Goal: Task Accomplishment & Management: Use online tool/utility

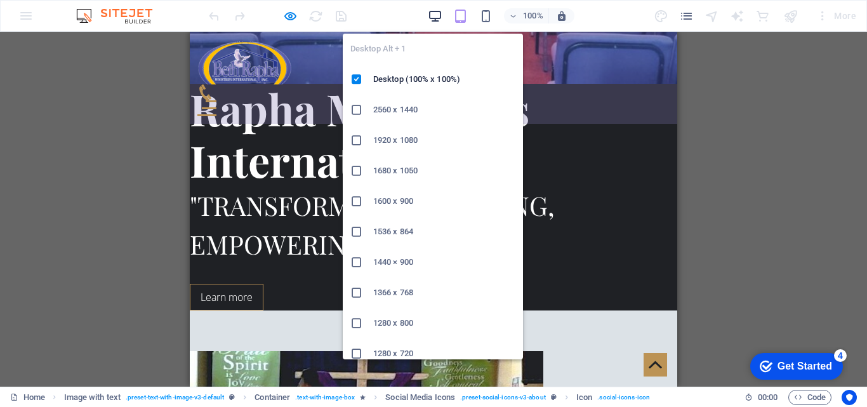
click at [439, 17] on icon "button" at bounding box center [435, 16] width 15 height 15
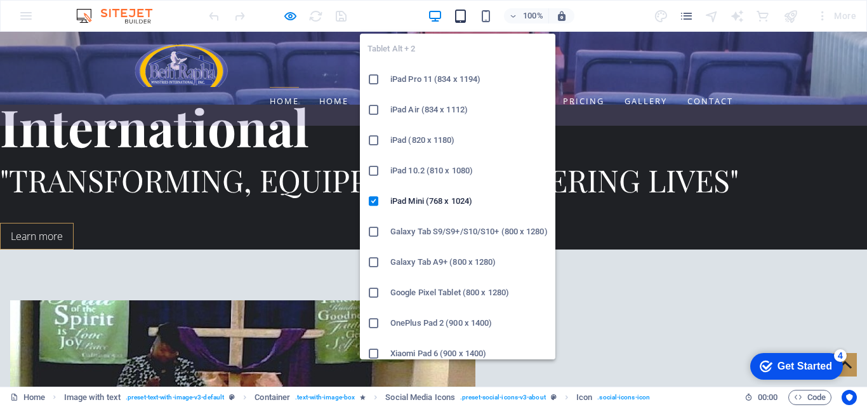
click at [460, 17] on icon "button" at bounding box center [460, 16] width 15 height 15
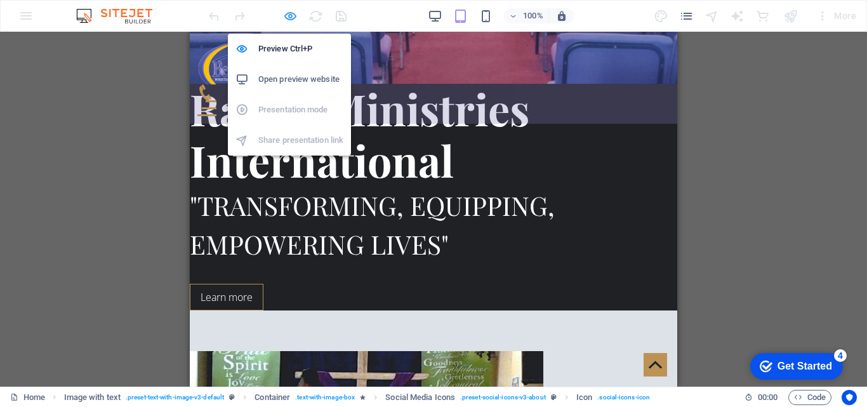
click at [291, 13] on icon "button" at bounding box center [290, 16] width 15 height 15
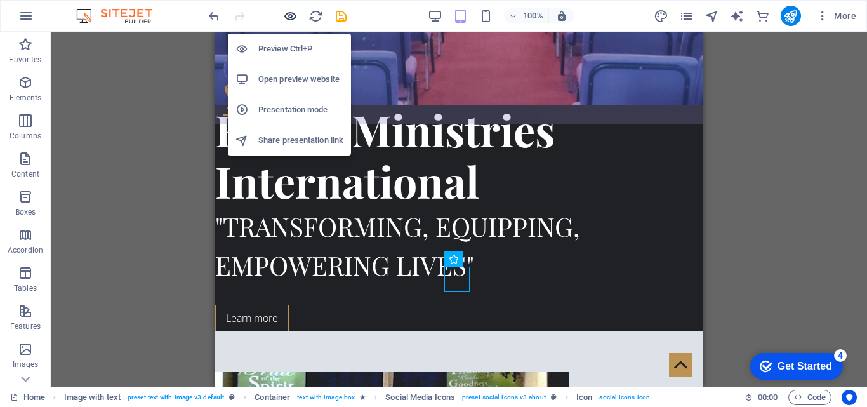
scroll to position [366, 0]
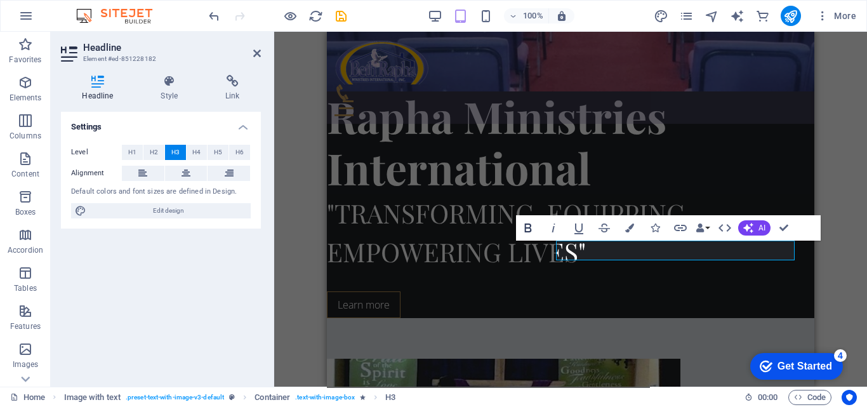
click at [537, 236] on button "Bold" at bounding box center [528, 227] width 24 height 25
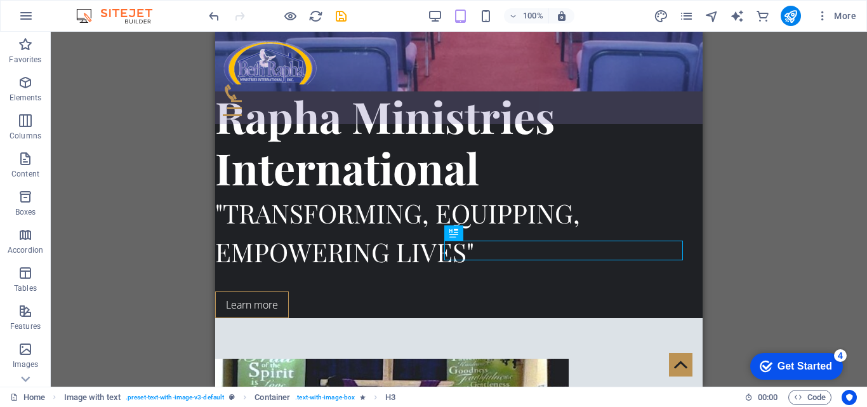
click at [789, 236] on div "H1 Banner Container Info Bar Text Info Bar Container Menu Bar Menu H2 Logo Icon…" at bounding box center [459, 209] width 816 height 355
click at [541, 260] on icon at bounding box center [539, 259] width 7 height 13
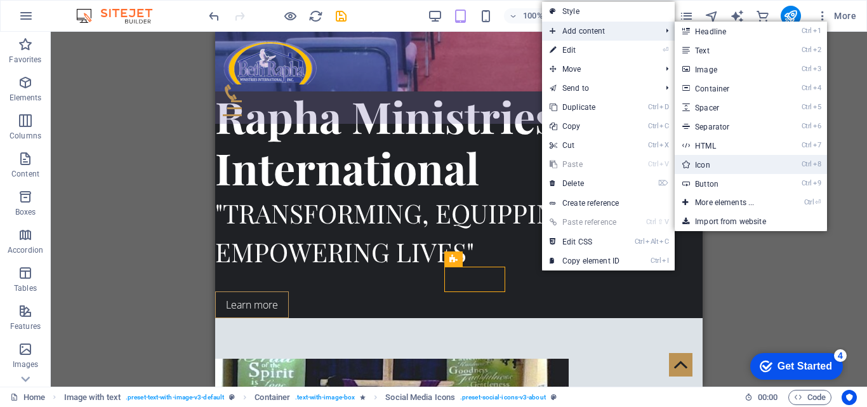
click at [689, 161] on icon at bounding box center [685, 164] width 6 height 19
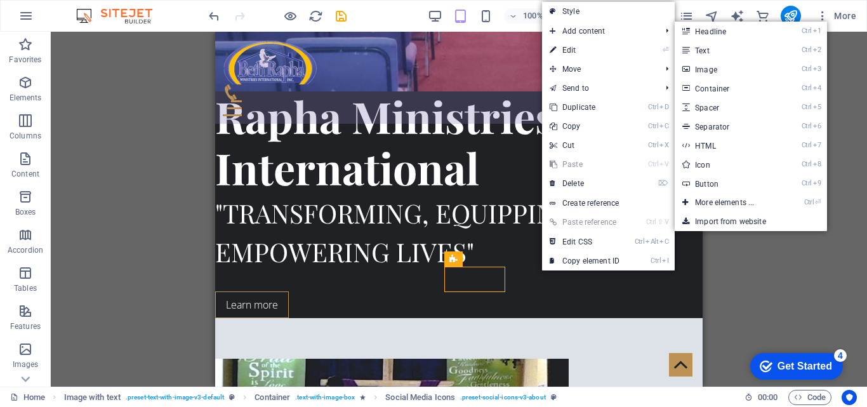
select select "xMidYMid"
select select "px"
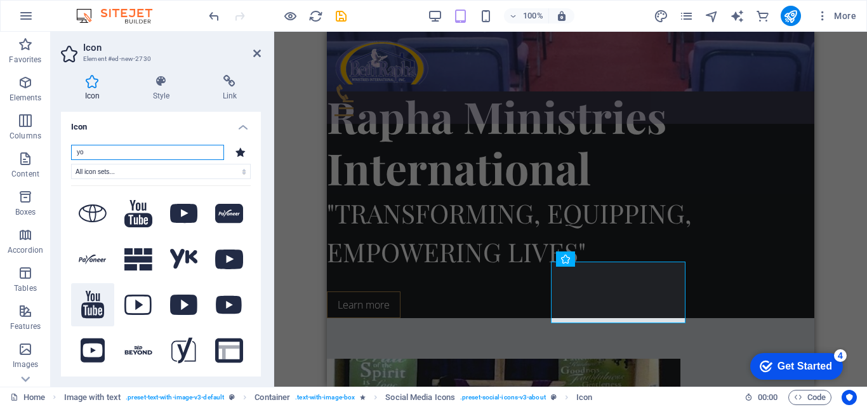
type input "yo"
click at [92, 298] on icon at bounding box center [92, 305] width 23 height 28
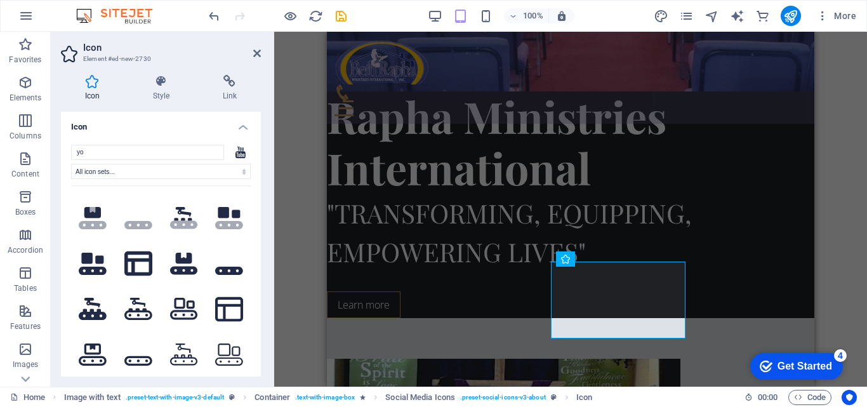
scroll to position [203, 0]
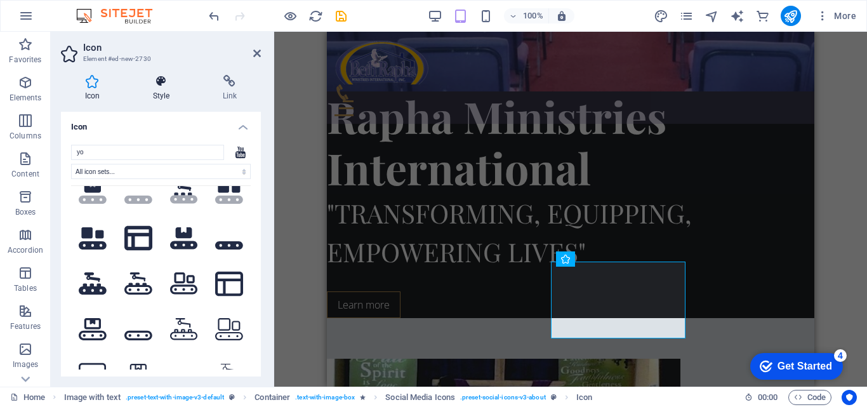
click at [163, 92] on h4 "Style" at bounding box center [164, 88] width 70 height 27
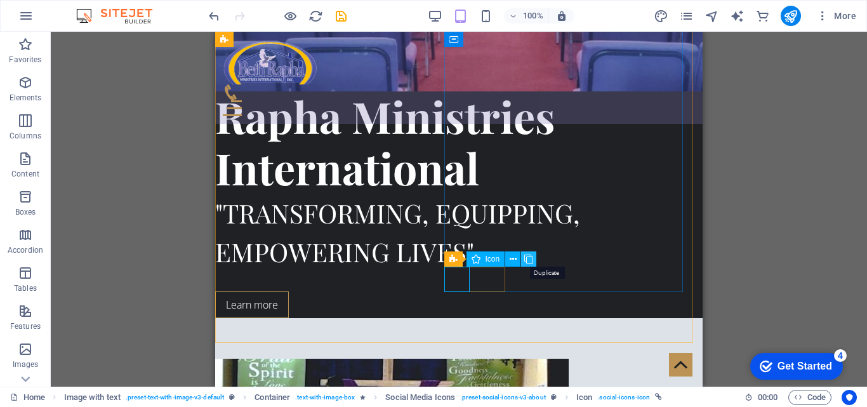
click at [527, 262] on icon at bounding box center [528, 259] width 9 height 13
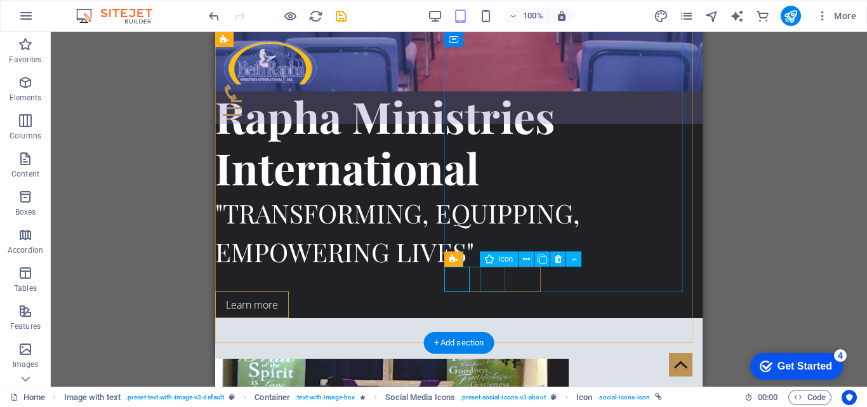
select select "xMidYMid"
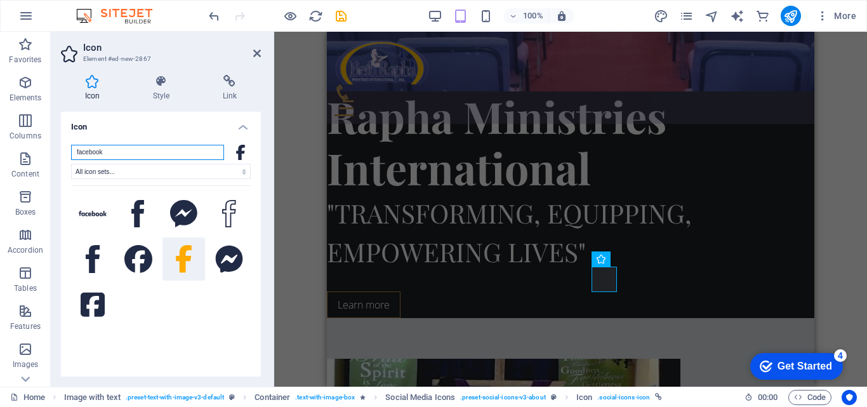
click at [181, 153] on input "facebook" at bounding box center [147, 152] width 153 height 15
click at [110, 153] on input "facebook" at bounding box center [147, 152] width 153 height 15
type input "k"
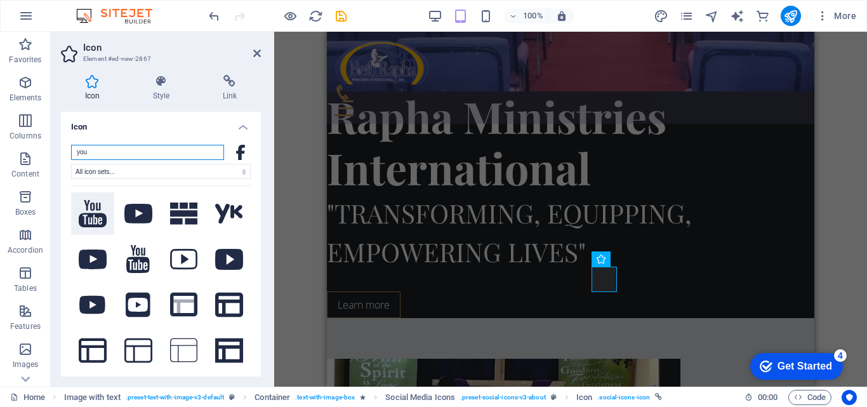
type input "you"
click at [89, 225] on icon at bounding box center [93, 213] width 28 height 27
click at [127, 263] on icon at bounding box center [137, 259] width 23 height 28
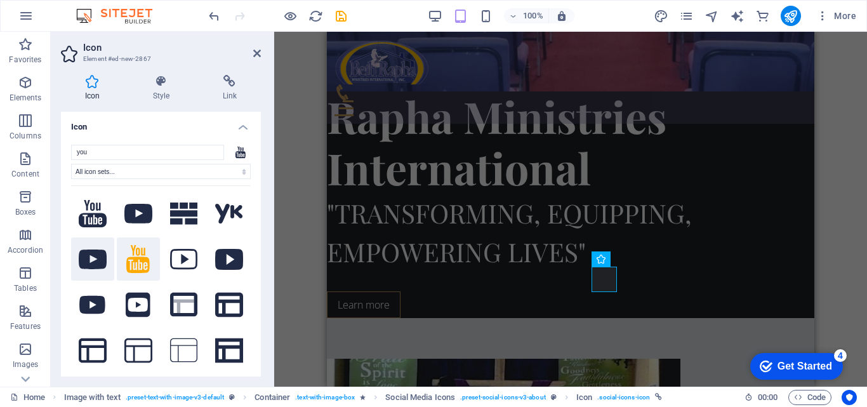
click at [103, 263] on icon at bounding box center [93, 260] width 28 height 20
click at [105, 310] on button at bounding box center [92, 304] width 43 height 43
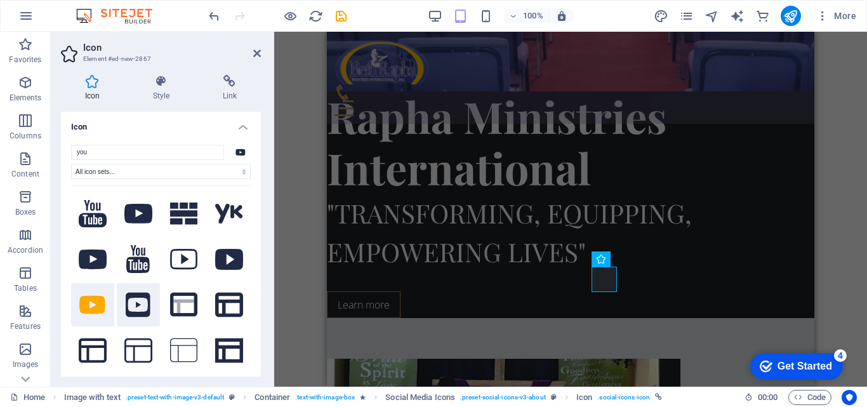
click at [138, 310] on icon at bounding box center [138, 305] width 24 height 24
click at [101, 272] on button at bounding box center [92, 258] width 43 height 43
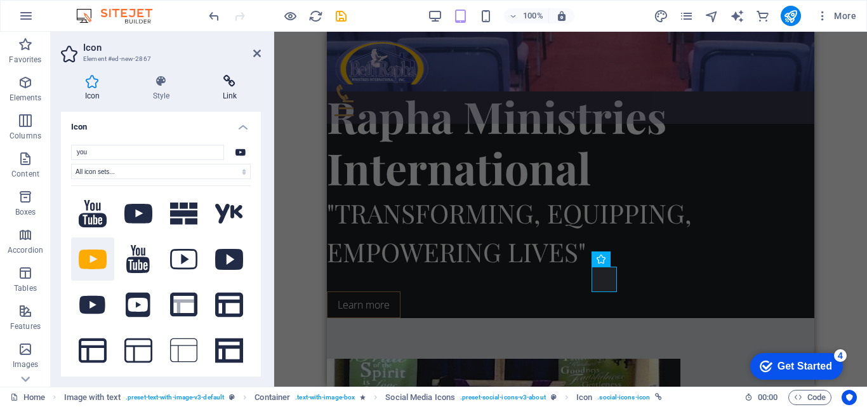
click at [223, 85] on icon at bounding box center [230, 81] width 62 height 13
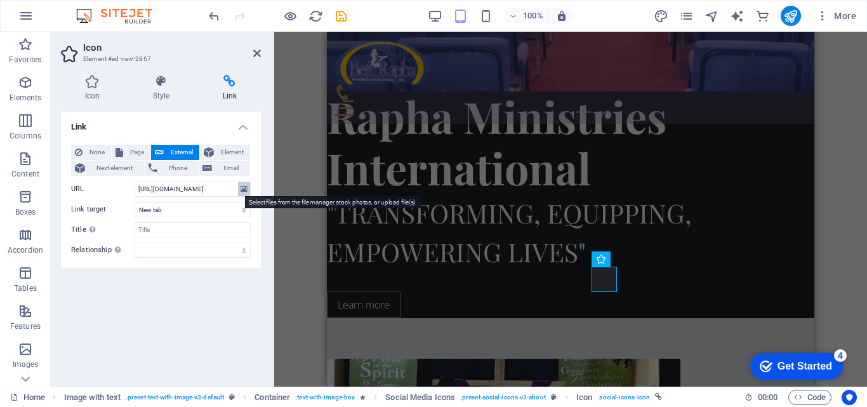
click at [241, 189] on icon at bounding box center [244, 189] width 7 height 14
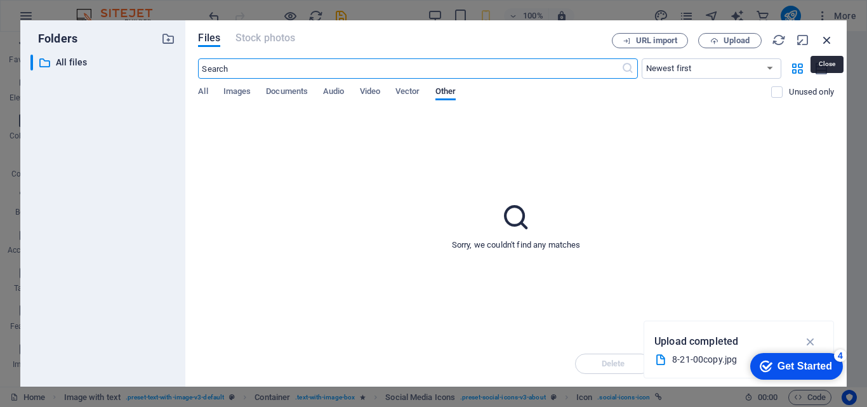
click at [825, 36] on icon "button" at bounding box center [827, 40] width 14 height 14
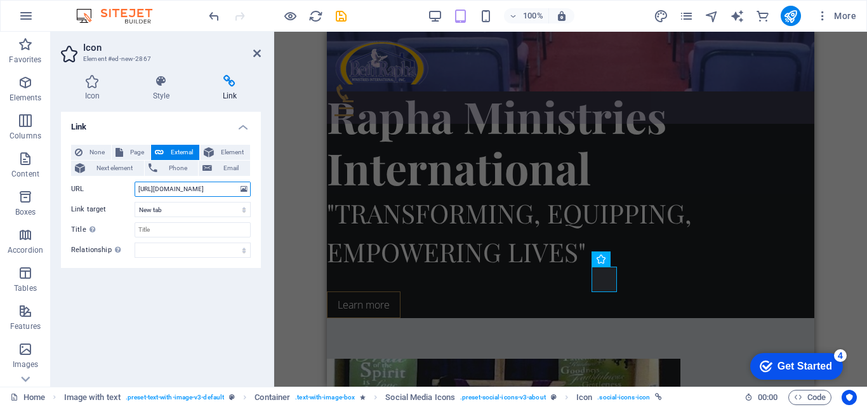
click at [218, 183] on input "https://www.facebook.com/brhhcogic" at bounding box center [193, 189] width 116 height 15
paste input "youtube.com/@tvbrhh730"
type input "https://www.youtube.com/@tvbrhh730"
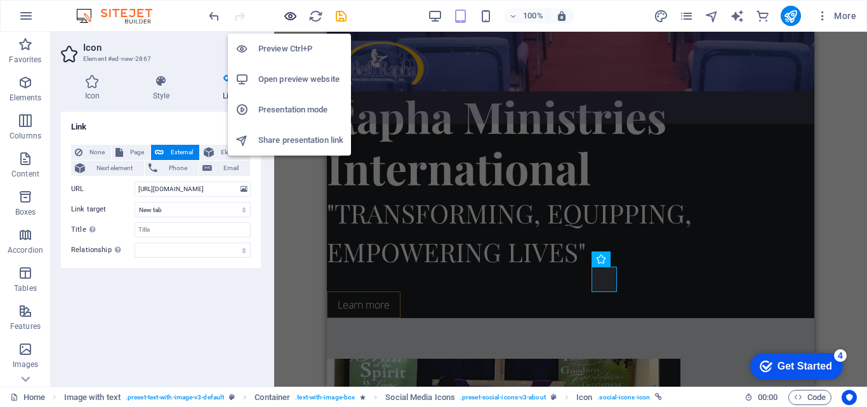
click at [285, 15] on icon "button" at bounding box center [290, 16] width 15 height 15
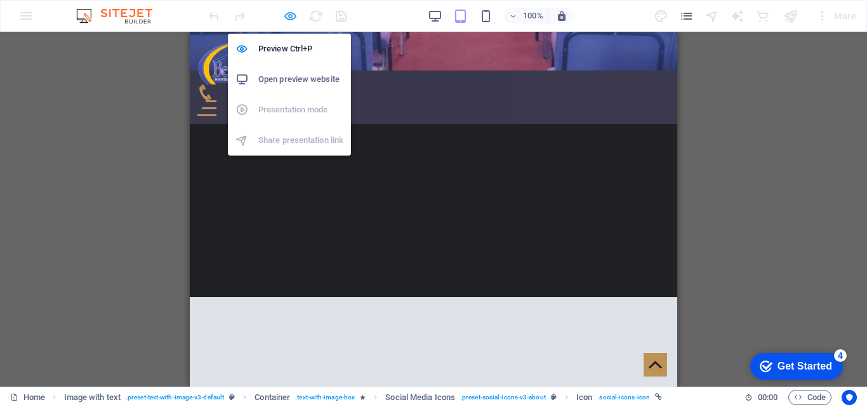
scroll to position [352, 0]
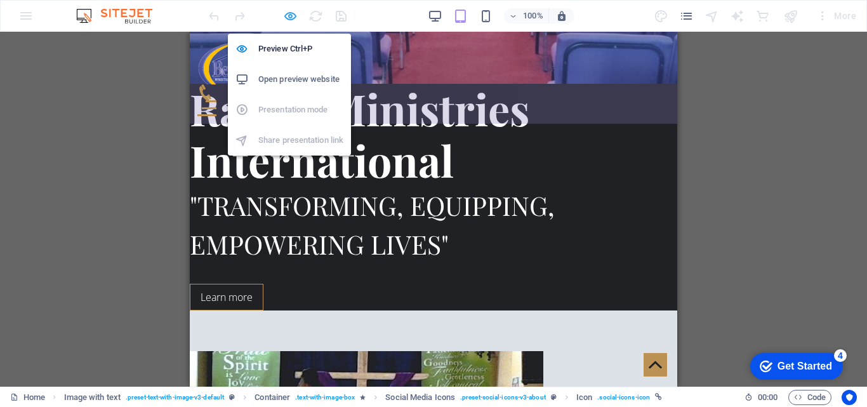
click at [294, 16] on icon "button" at bounding box center [290, 16] width 15 height 15
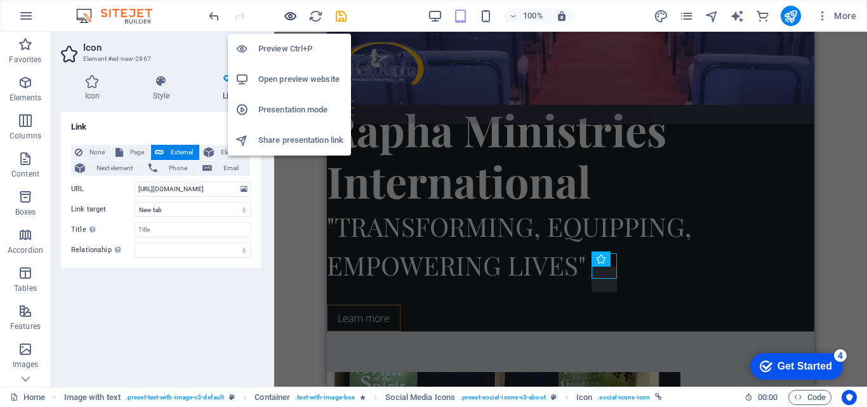
scroll to position [366, 0]
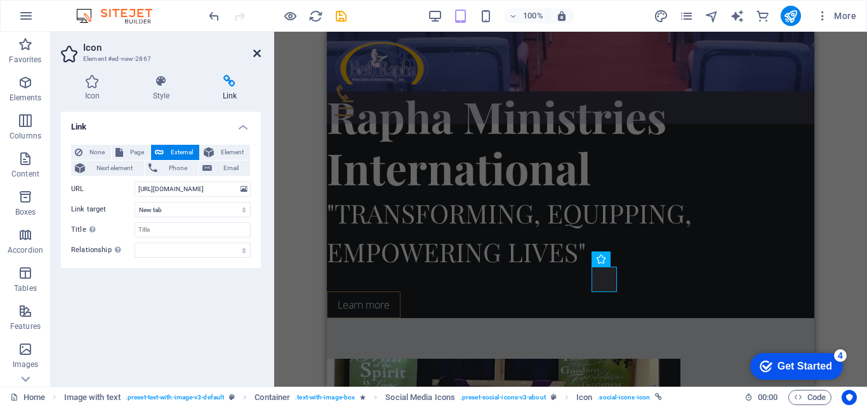
click at [258, 57] on icon at bounding box center [257, 53] width 8 height 10
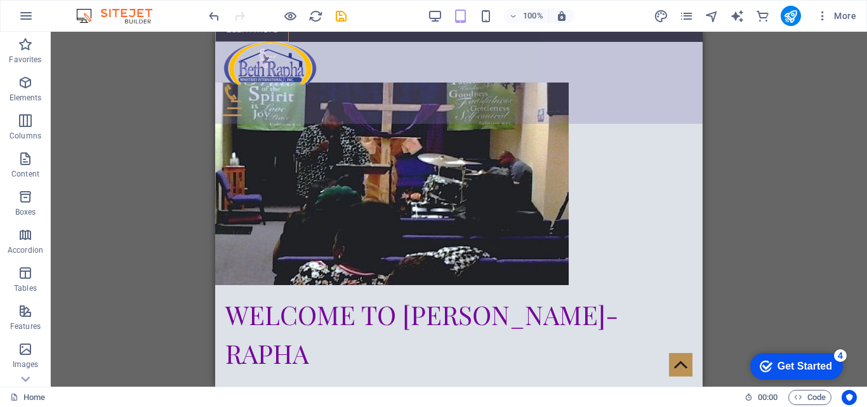
scroll to position [648, 0]
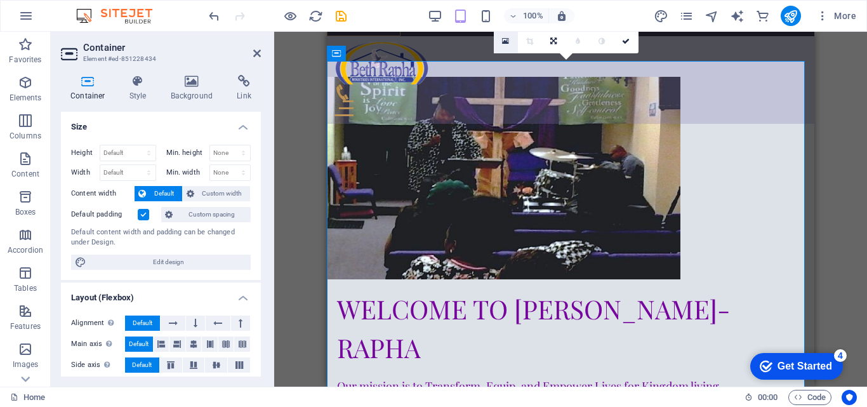
click at [504, 46] on link at bounding box center [506, 41] width 24 height 24
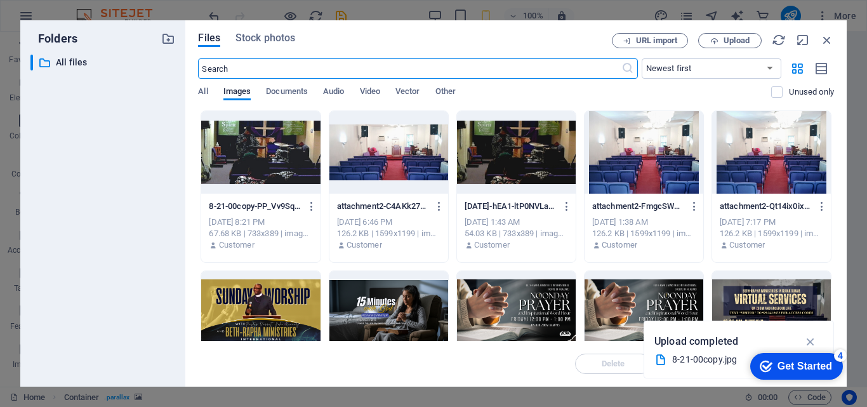
click at [310, 290] on div at bounding box center [260, 312] width 119 height 83
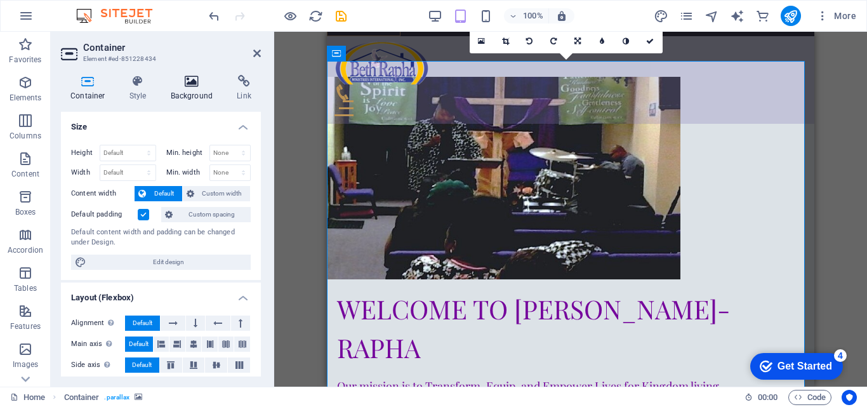
click at [193, 82] on icon at bounding box center [192, 81] width 62 height 13
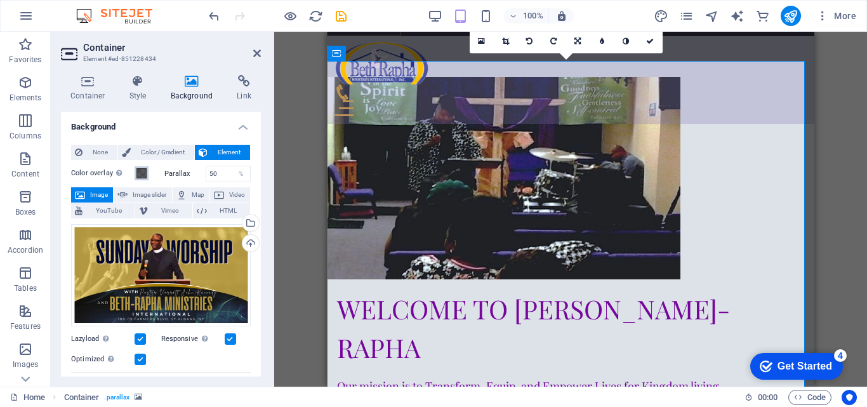
click at [142, 175] on span at bounding box center [141, 173] width 10 height 10
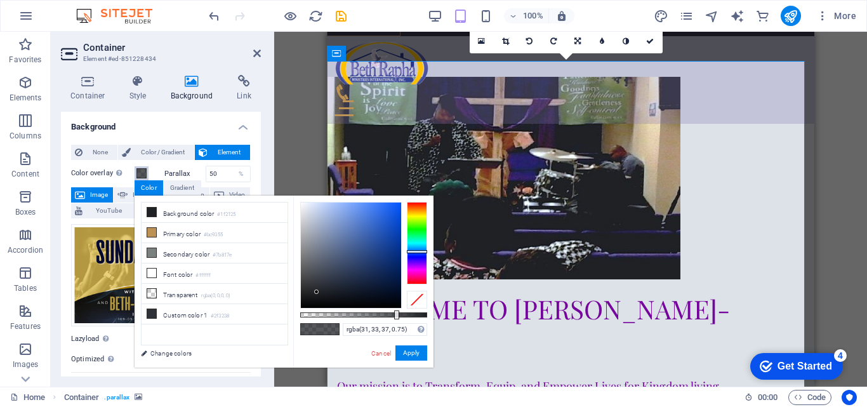
click at [410, 270] on div at bounding box center [417, 243] width 20 height 83
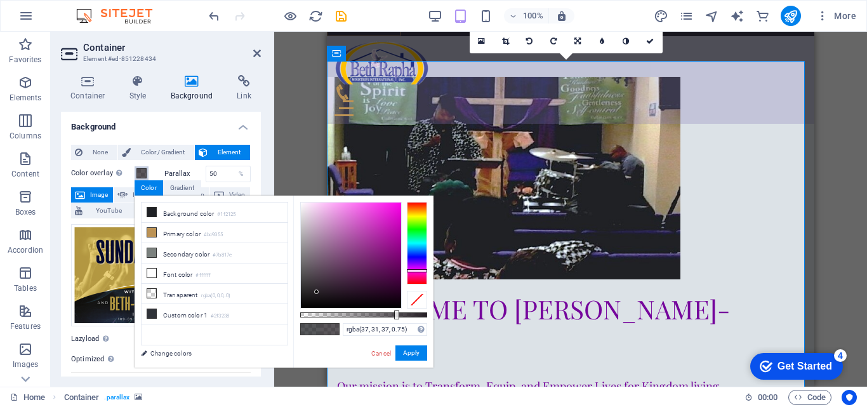
click at [308, 206] on div at bounding box center [351, 255] width 100 height 105
type input "rgba(245, 227, 244, 0.75)"
click at [413, 351] on button "Apply" at bounding box center [412, 352] width 32 height 15
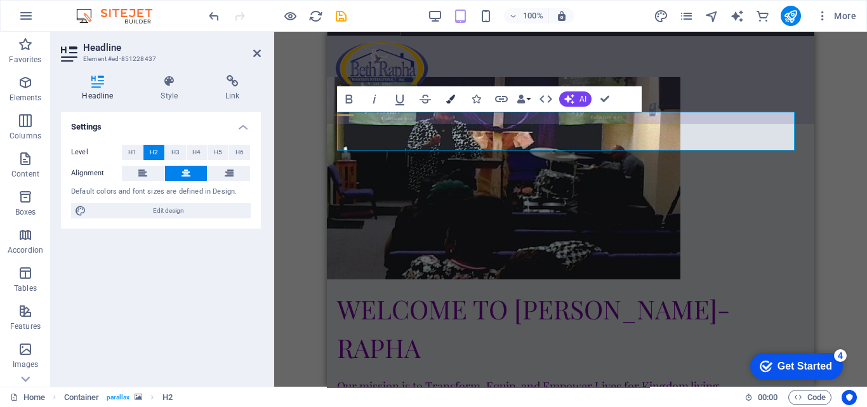
click at [450, 105] on button "Colors" at bounding box center [451, 98] width 24 height 25
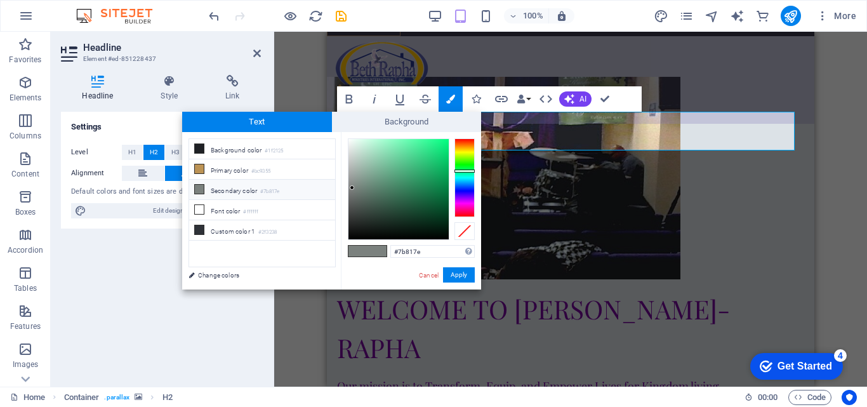
click at [350, 236] on div at bounding box center [399, 189] width 100 height 100
type input "#080908"
click at [456, 272] on button "Apply" at bounding box center [459, 274] width 32 height 15
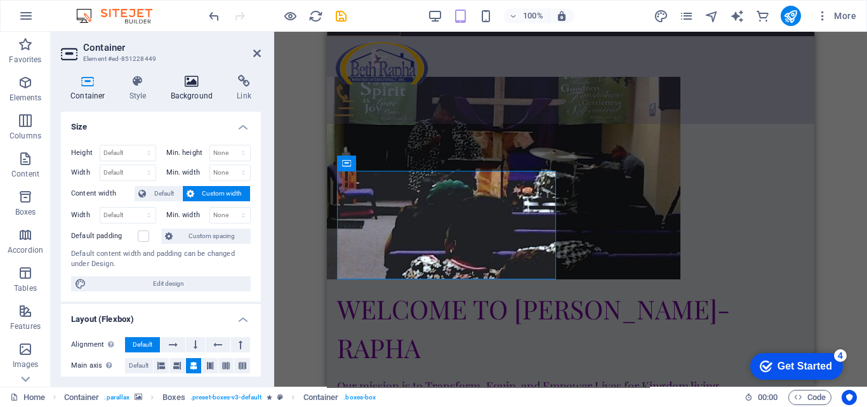
click at [181, 96] on h4 "Background" at bounding box center [194, 88] width 67 height 27
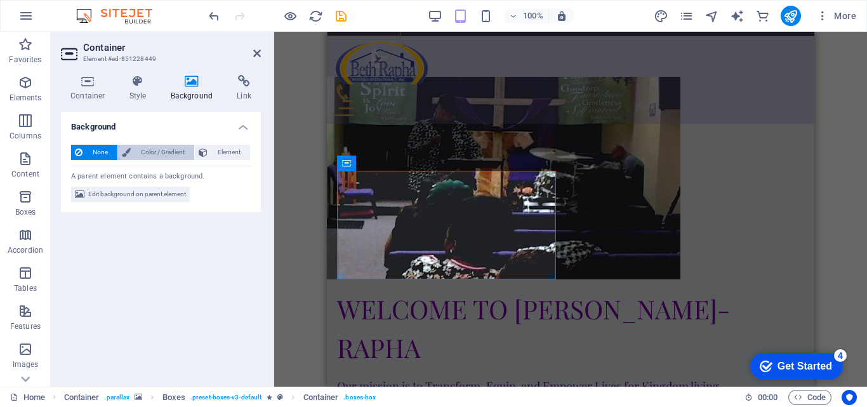
click at [181, 151] on span "Color / Gradient" at bounding box center [163, 152] width 56 height 15
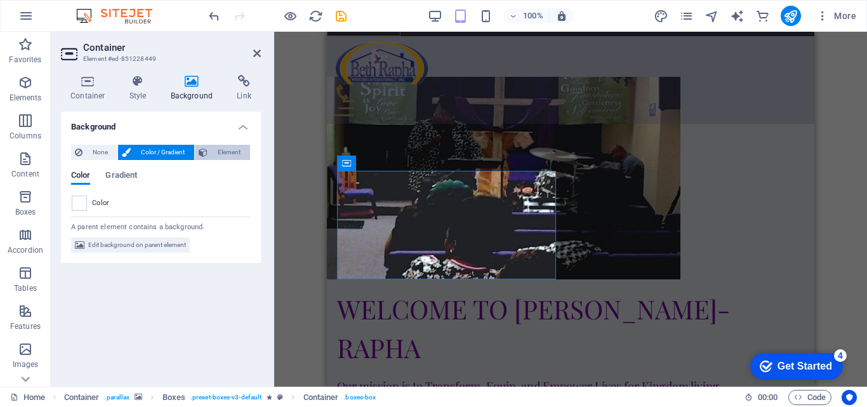
click at [216, 149] on span "Element" at bounding box center [228, 152] width 35 height 15
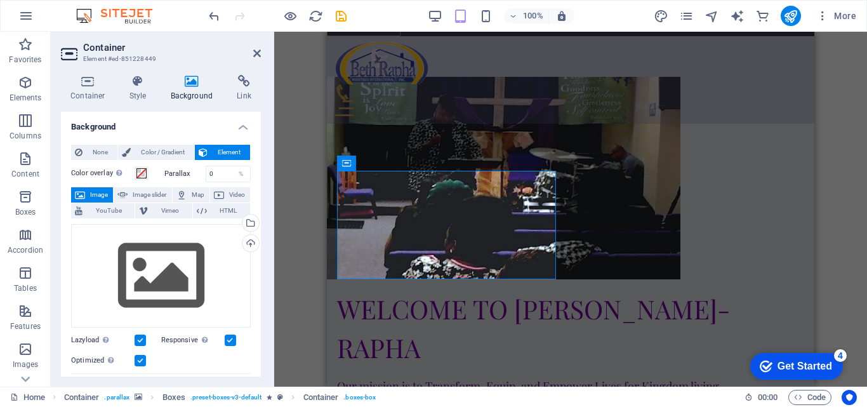
click at [293, 149] on div "Drag here to replace the existing content. Press “Ctrl” if you want to create a…" at bounding box center [570, 209] width 593 height 355
click at [245, 130] on h4 "Background" at bounding box center [161, 123] width 200 height 23
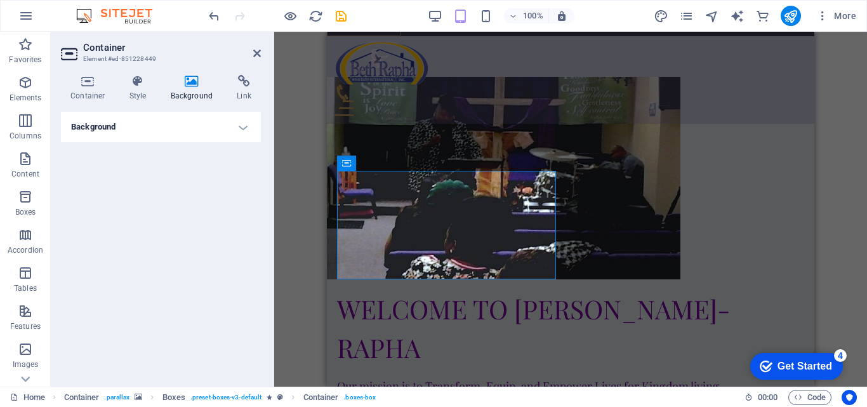
click at [245, 130] on h4 "Background" at bounding box center [161, 127] width 200 height 30
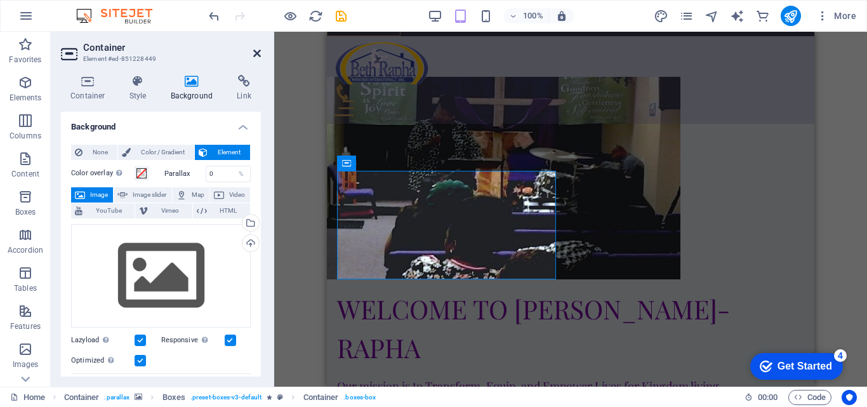
click at [258, 52] on icon at bounding box center [257, 53] width 8 height 10
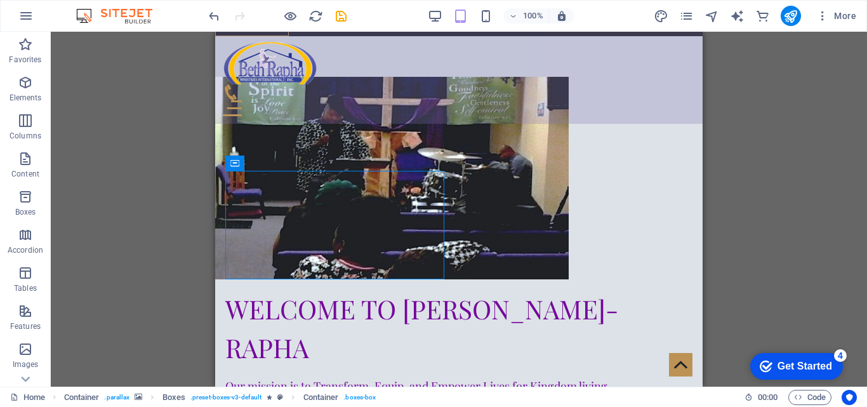
click at [193, 117] on div "Drag here to replace the existing content. Press “Ctrl” if you want to create a…" at bounding box center [459, 209] width 816 height 355
click at [312, 166] on icon at bounding box center [310, 163] width 7 height 13
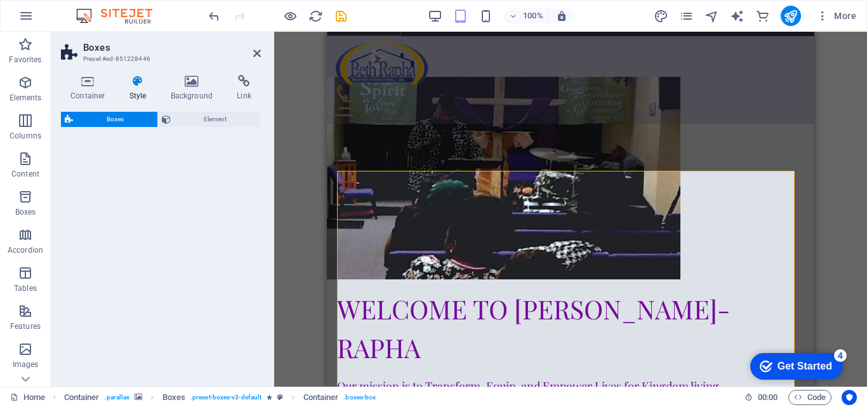
select select "rem"
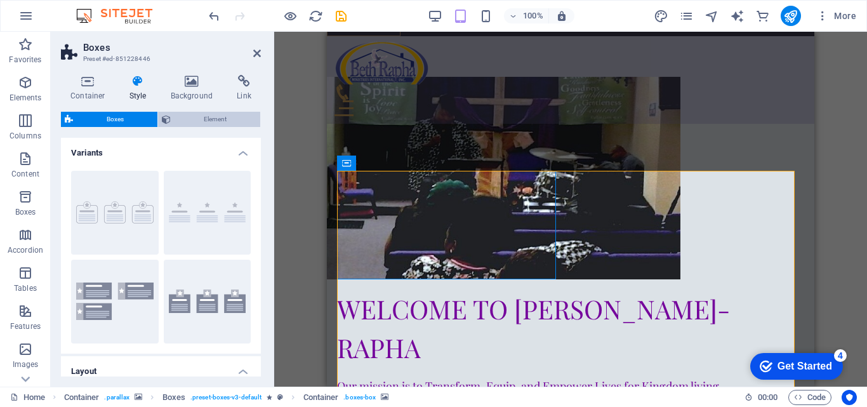
click at [250, 120] on span "Element" at bounding box center [216, 119] width 83 height 15
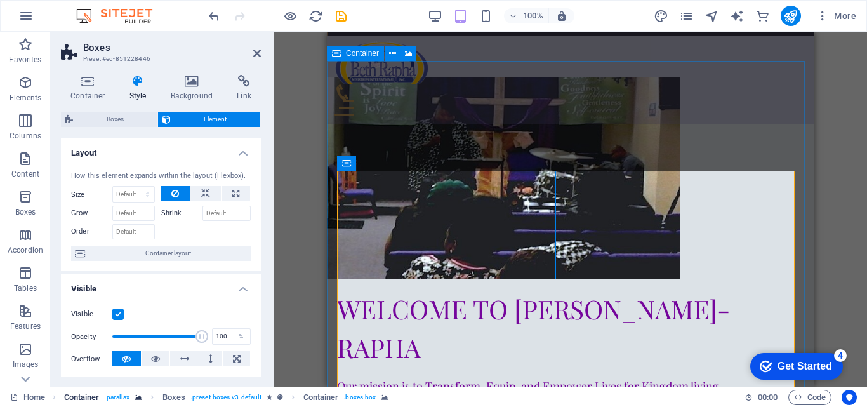
click at [116, 394] on span ". parallax" at bounding box center [116, 397] width 25 height 15
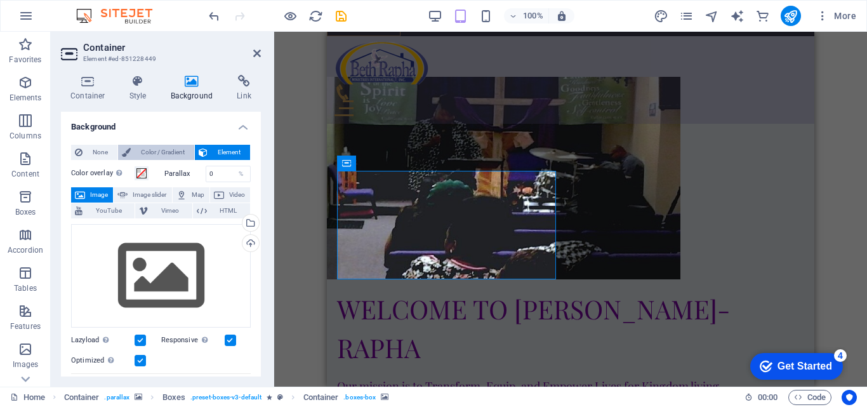
click at [179, 152] on span "Color / Gradient" at bounding box center [163, 152] width 56 height 15
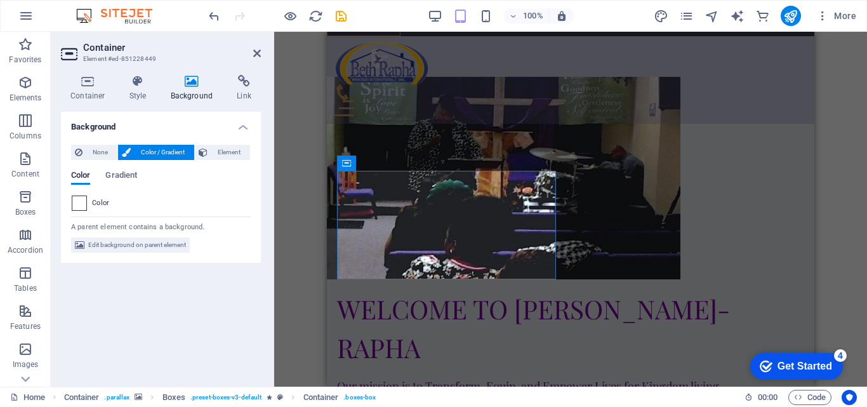
click at [79, 202] on span at bounding box center [79, 203] width 14 height 14
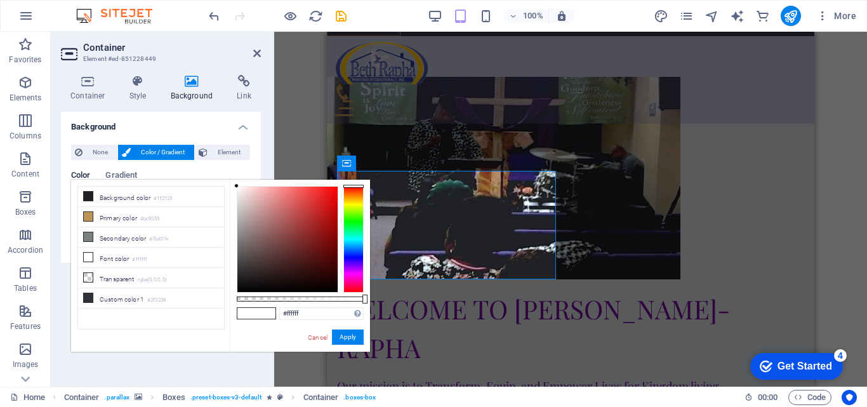
click at [349, 270] on div at bounding box center [353, 239] width 20 height 107
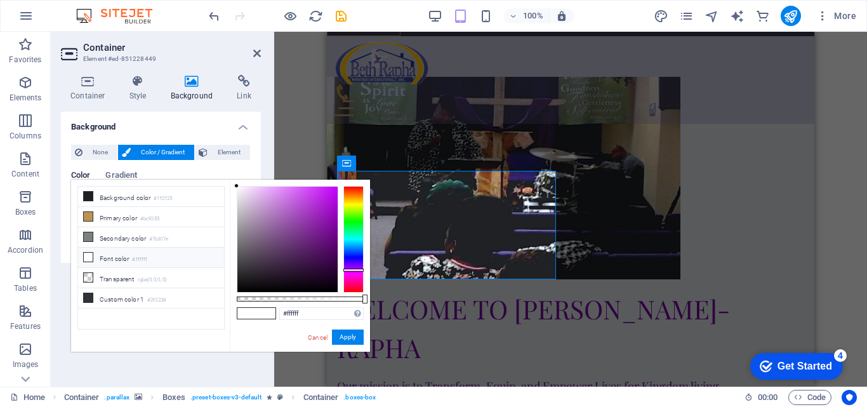
click at [329, 250] on div at bounding box center [287, 239] width 100 height 105
type input "rgba(81, 8, 101, 0.775)"
drag, startPoint x: 364, startPoint y: 300, endPoint x: 335, endPoint y: 300, distance: 29.2
click at [335, 300] on div at bounding box center [336, 299] width 5 height 9
click at [357, 331] on button "Apply" at bounding box center [348, 336] width 32 height 15
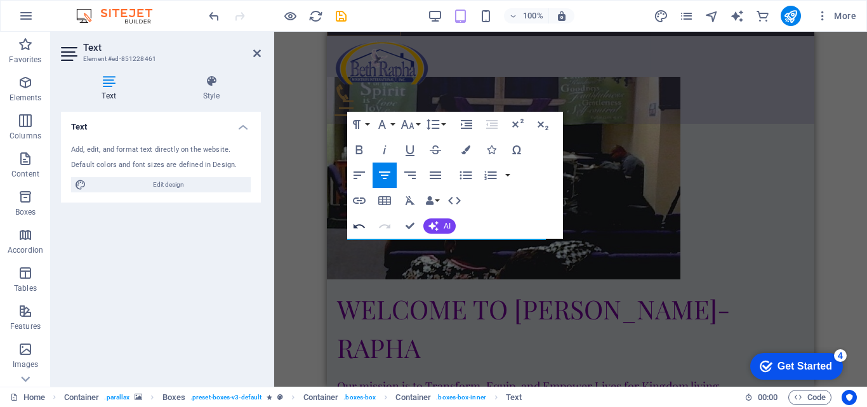
click at [357, 232] on icon "button" at bounding box center [359, 225] width 15 height 15
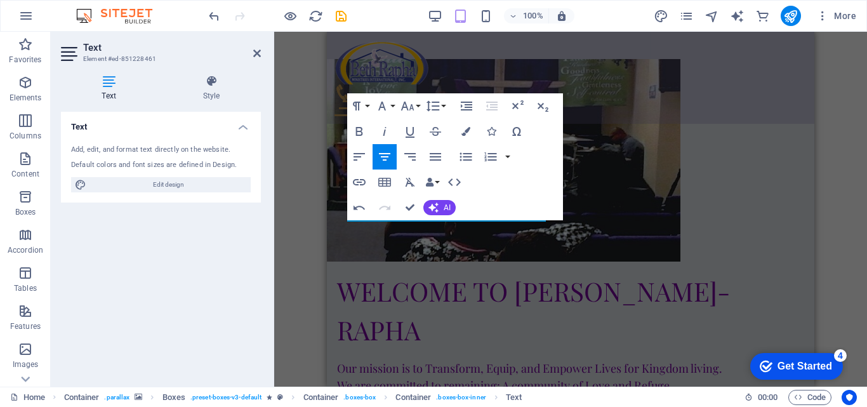
scroll to position [666, 0]
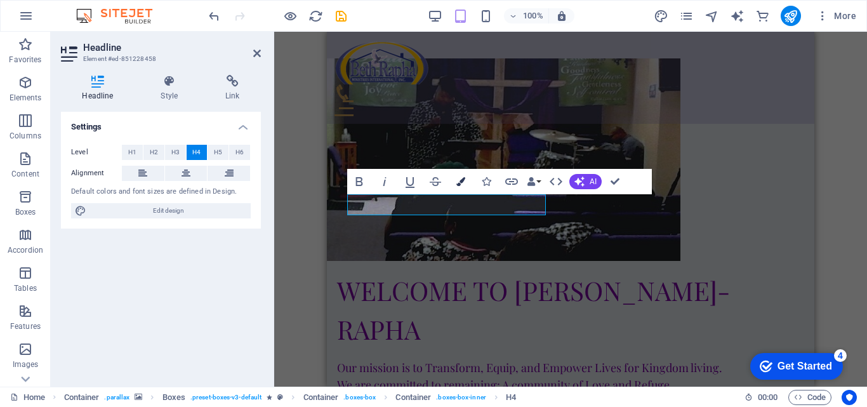
click at [460, 183] on icon "button" at bounding box center [460, 181] width 9 height 9
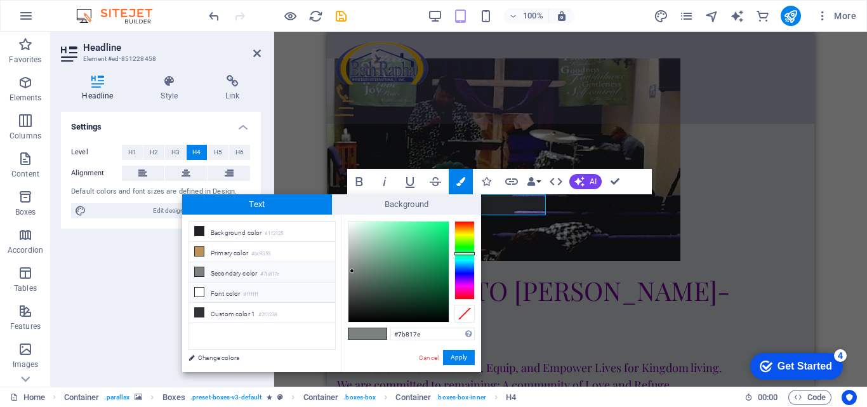
click at [196, 296] on li "Font color #ffffff" at bounding box center [262, 293] width 146 height 20
type input "#ffffff"
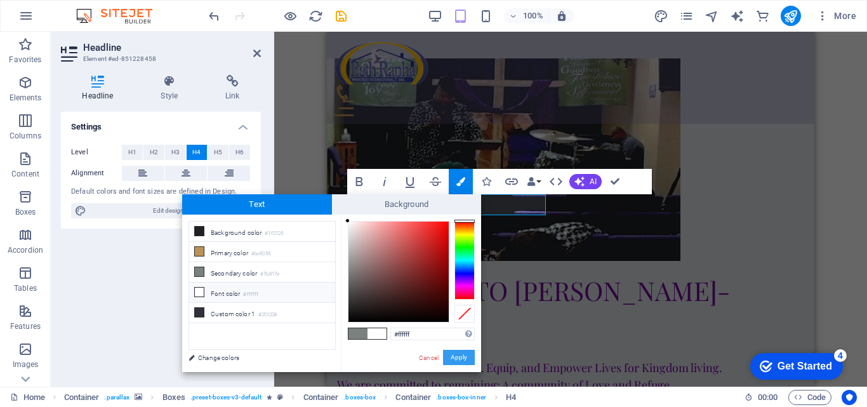
click at [448, 354] on button "Apply" at bounding box center [459, 357] width 32 height 15
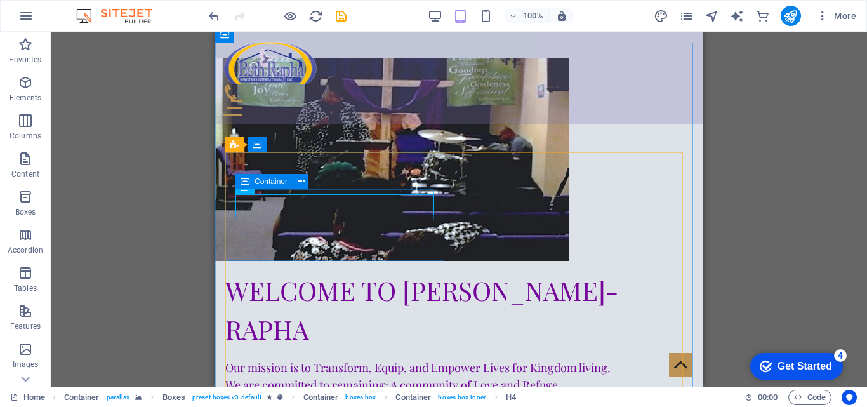
click at [248, 185] on icon at bounding box center [245, 181] width 9 height 15
click at [303, 185] on icon at bounding box center [301, 181] width 7 height 13
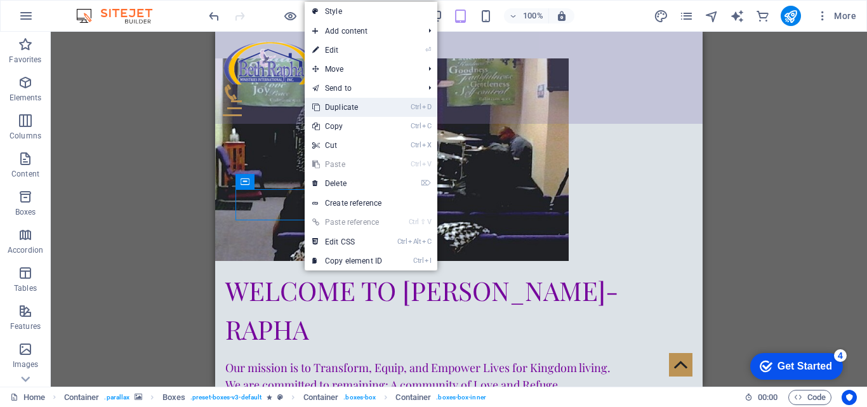
click at [384, 105] on link "Ctrl D Duplicate" at bounding box center [347, 107] width 85 height 19
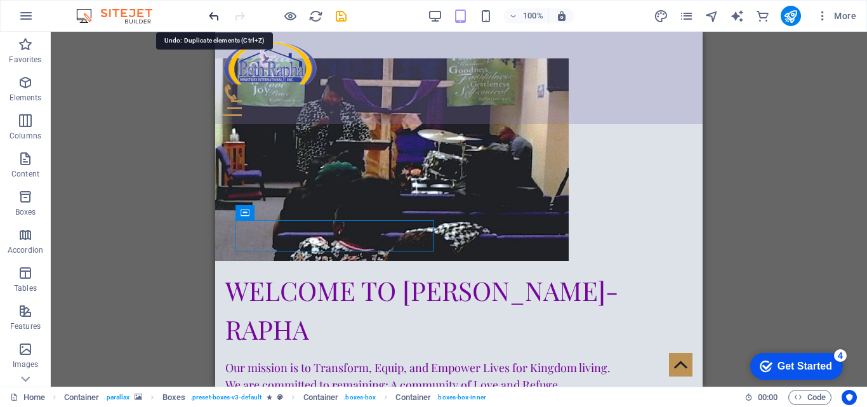
click at [214, 19] on icon "undo" at bounding box center [214, 16] width 15 height 15
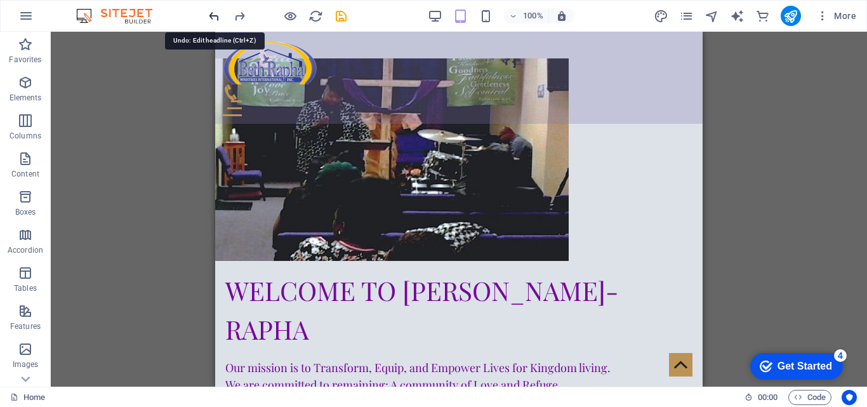
click at [214, 19] on icon "undo" at bounding box center [214, 16] width 15 height 15
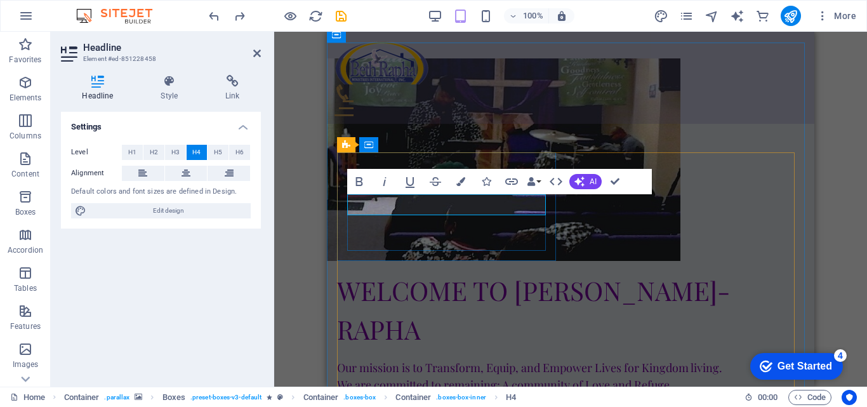
click at [467, 193] on button "Colors" at bounding box center [461, 181] width 24 height 25
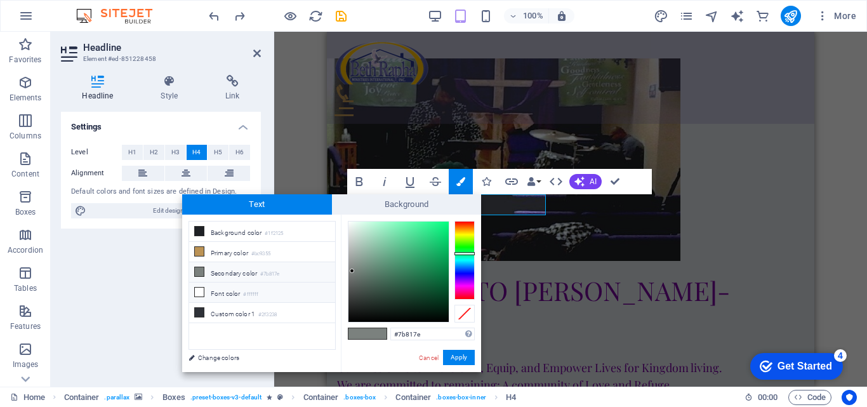
click at [302, 291] on li "Font color #ffffff" at bounding box center [262, 293] width 146 height 20
type input "#ffffff"
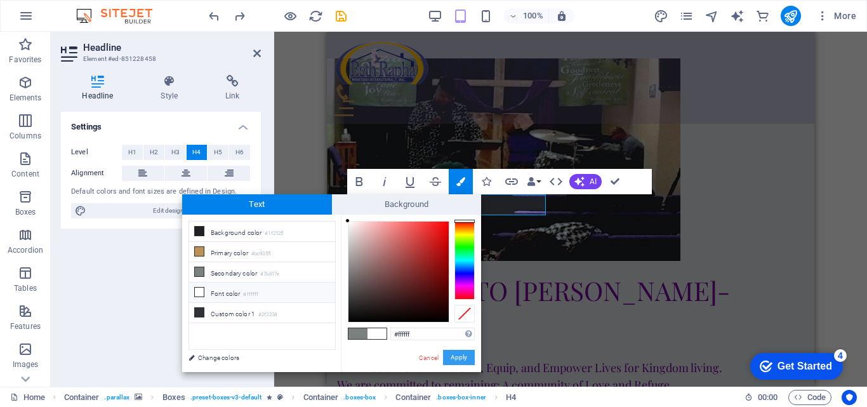
click at [460, 364] on button "Apply" at bounding box center [459, 357] width 32 height 15
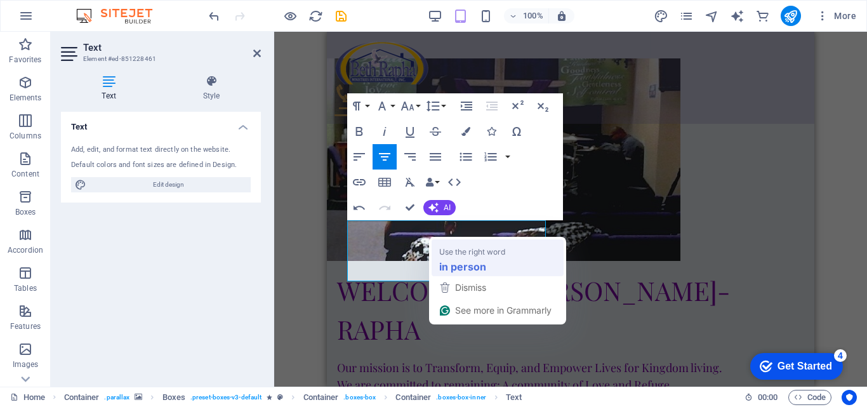
click at [465, 245] on span "Use the right word" at bounding box center [472, 251] width 66 height 13
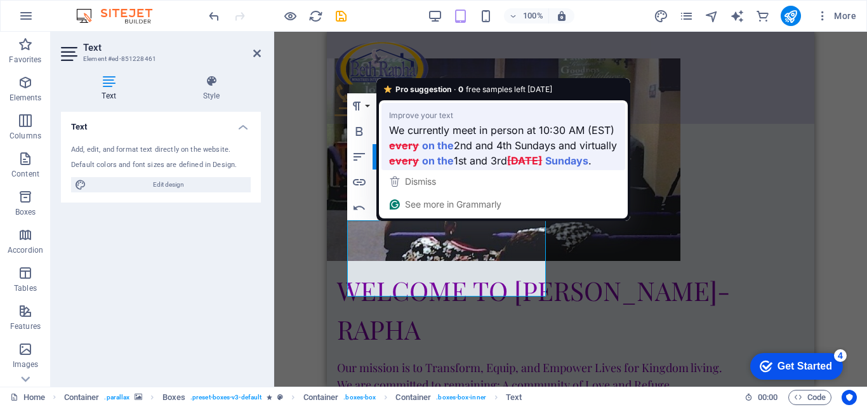
click at [454, 165] on strong "on the" at bounding box center [438, 160] width 32 height 16
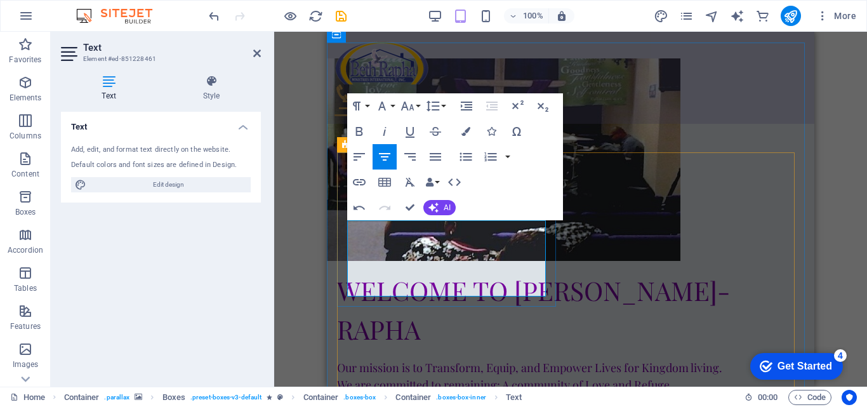
drag, startPoint x: 421, startPoint y: 288, endPoint x: 514, endPoint y: 288, distance: 93.3
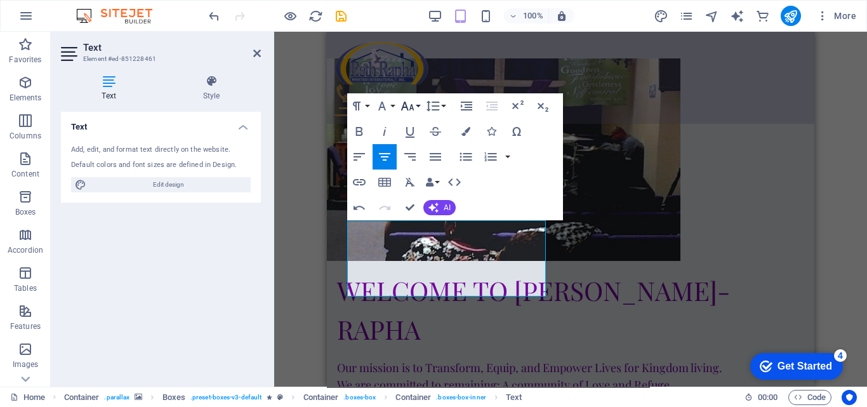
click at [409, 112] on icon "button" at bounding box center [407, 105] width 15 height 15
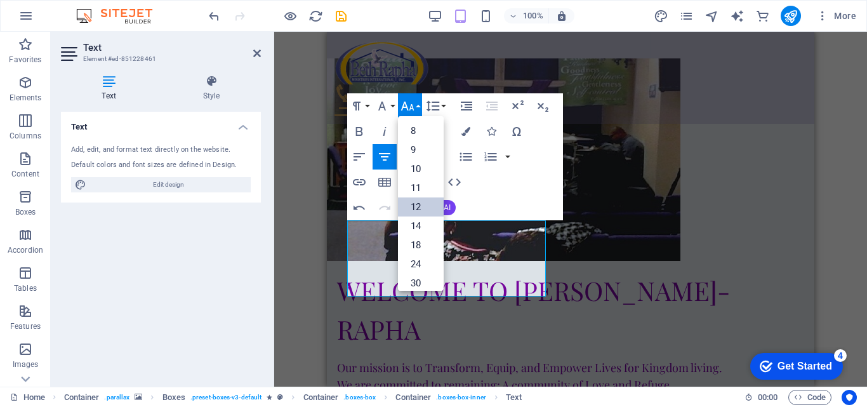
click at [420, 199] on link "12" at bounding box center [421, 206] width 46 height 19
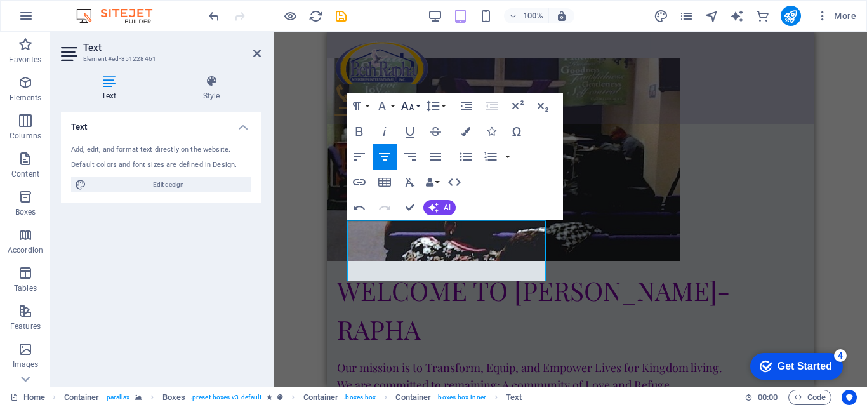
click at [414, 105] on icon "button" at bounding box center [407, 105] width 15 height 15
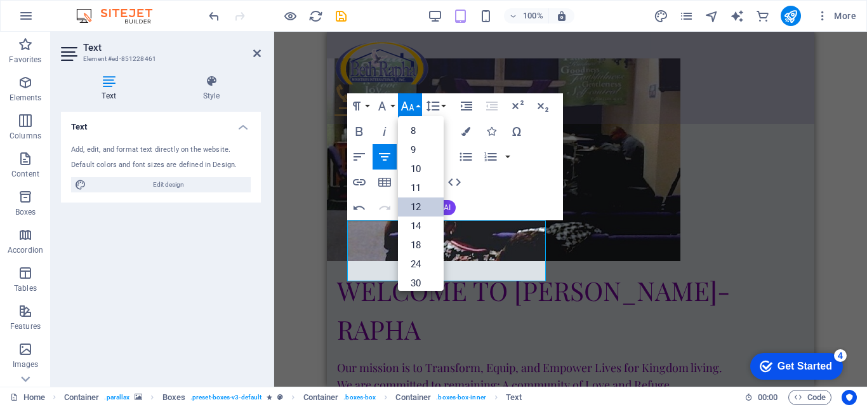
scroll to position [91, 0]
click at [414, 138] on link "14" at bounding box center [421, 135] width 46 height 19
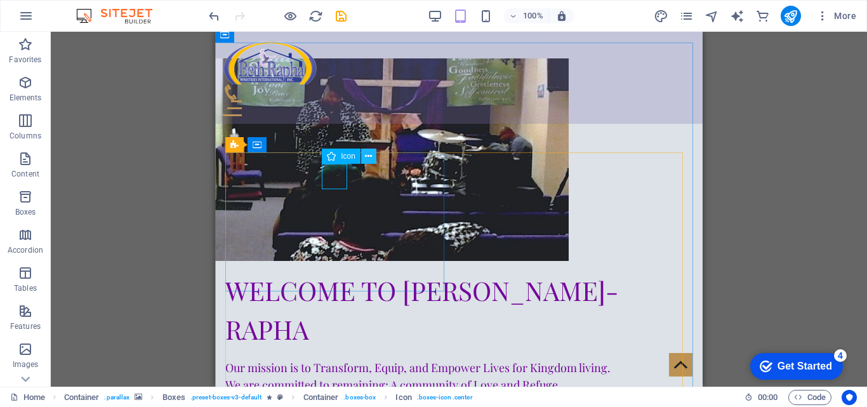
click at [366, 158] on icon at bounding box center [368, 156] width 7 height 13
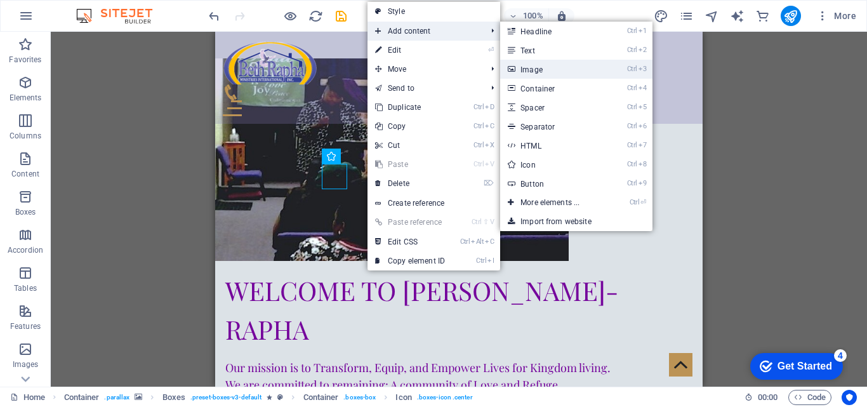
click at [532, 65] on link "Ctrl 3 Image" at bounding box center [552, 69] width 105 height 19
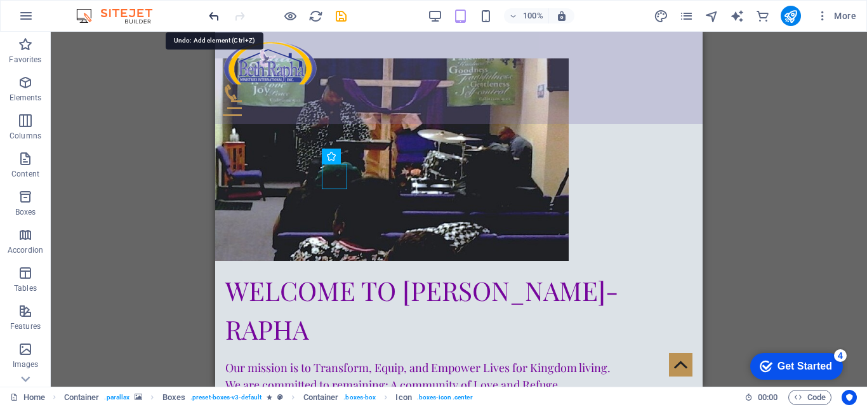
click at [220, 18] on icon "undo" at bounding box center [214, 16] width 15 height 15
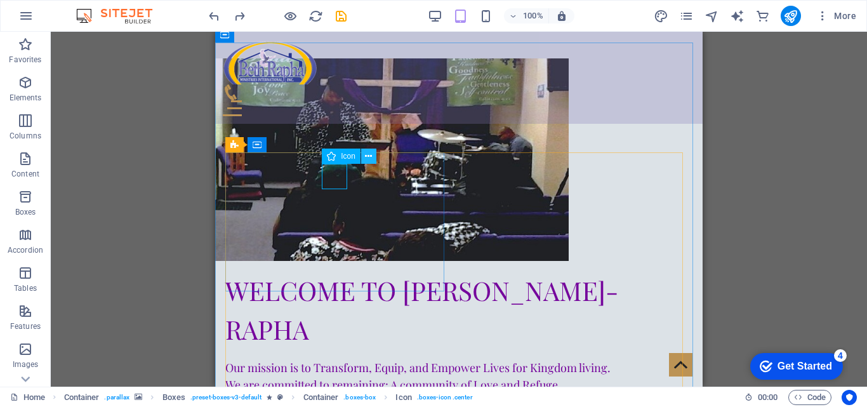
click at [369, 155] on icon at bounding box center [368, 156] width 7 height 13
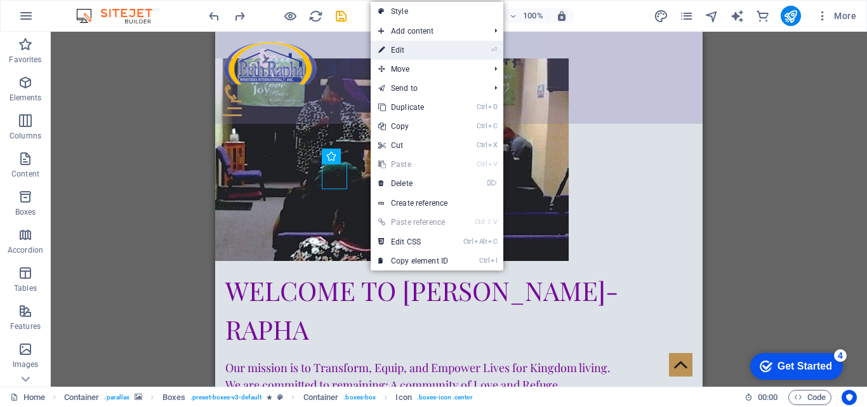
click at [468, 57] on li "⏎ Edit" at bounding box center [437, 50] width 133 height 19
click at [411, 49] on link "⏎ Edit" at bounding box center [413, 50] width 85 height 19
select select "xMidYMid"
select select "px"
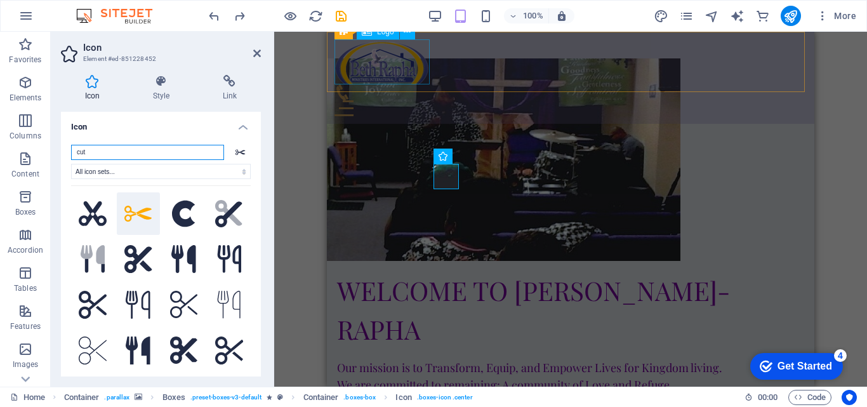
click at [192, 152] on input "cut" at bounding box center [147, 152] width 153 height 15
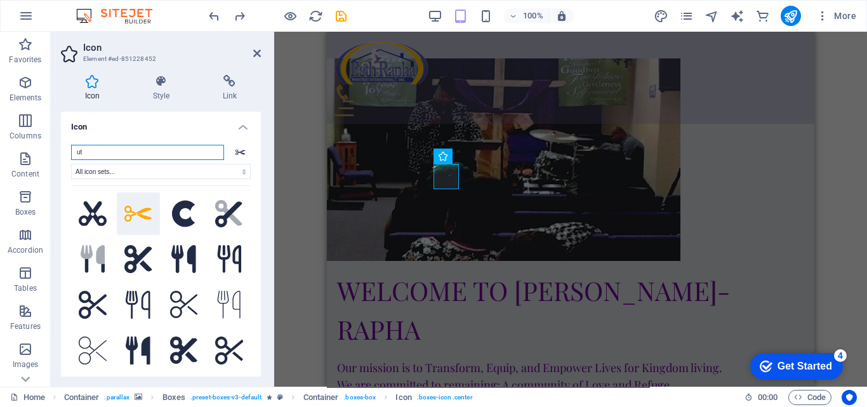
type input "t"
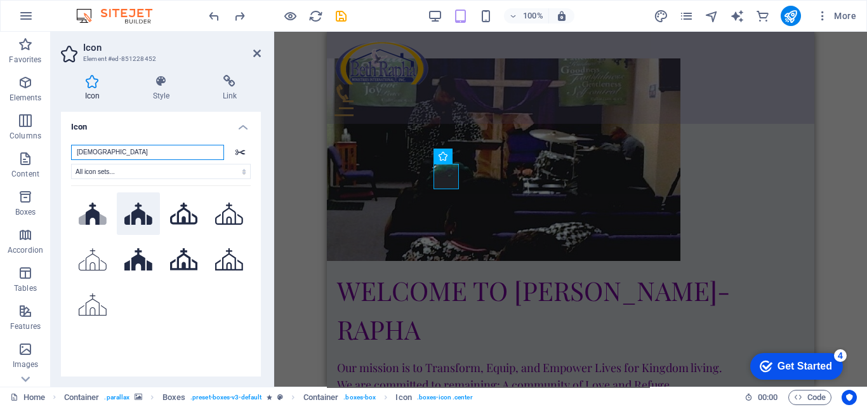
type input "[DEMOGRAPHIC_DATA]"
click at [136, 219] on icon at bounding box center [138, 214] width 28 height 22
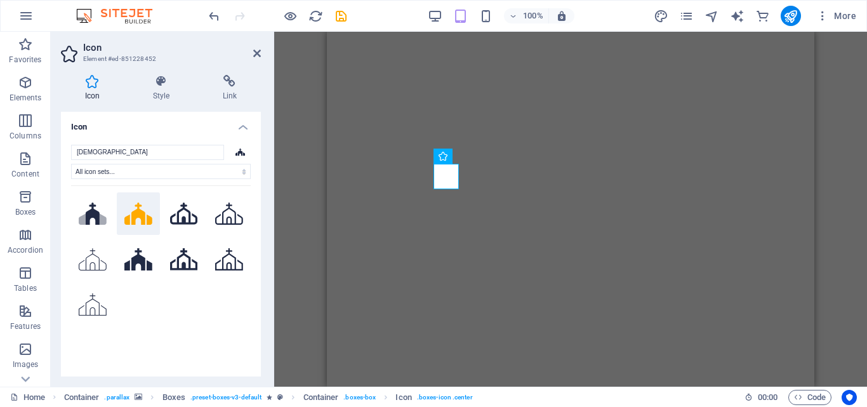
select select "xMidYMid"
select select "px"
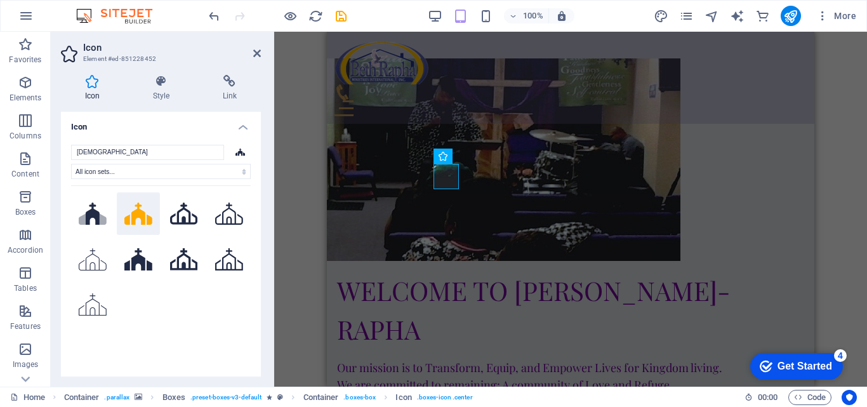
click at [246, 128] on h4 "Icon" at bounding box center [161, 123] width 200 height 23
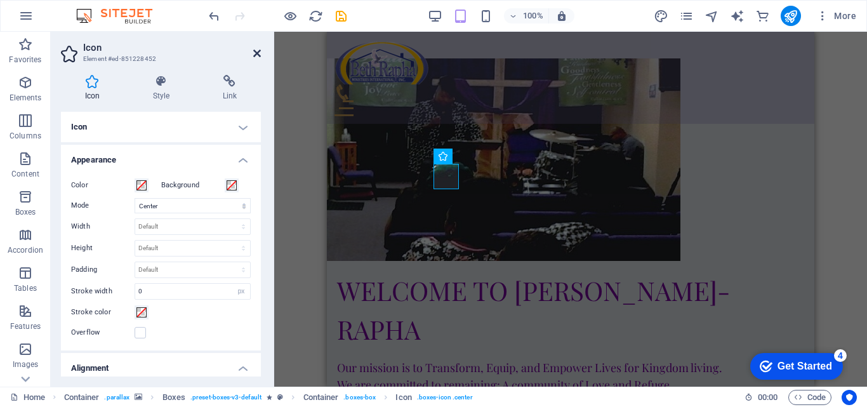
click at [254, 55] on icon at bounding box center [257, 53] width 8 height 10
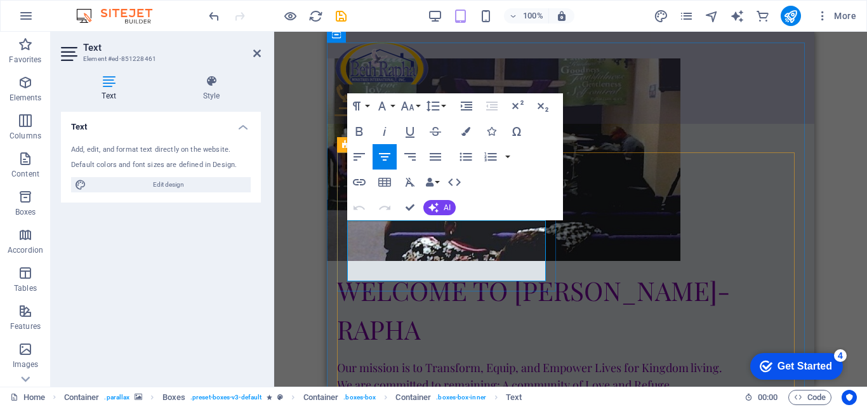
click at [420, 108] on button "Font Size" at bounding box center [410, 105] width 24 height 25
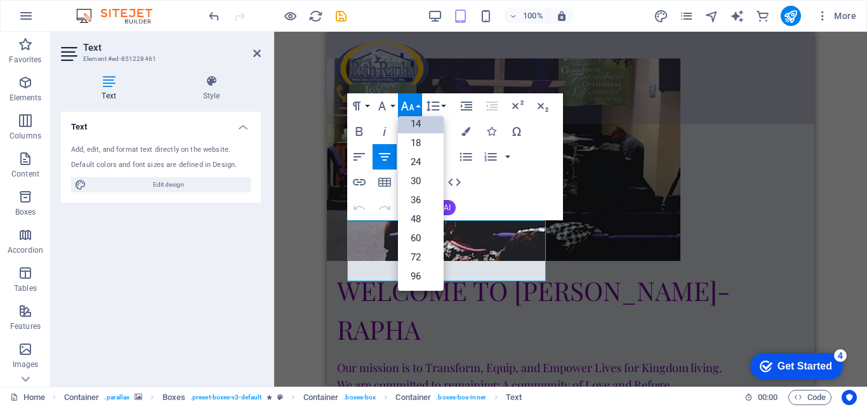
scroll to position [102, 0]
click at [420, 136] on link "18" at bounding box center [421, 142] width 46 height 19
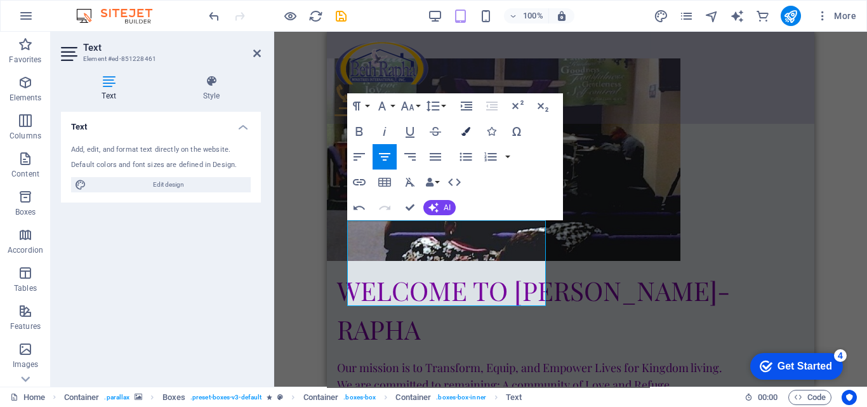
click at [467, 133] on icon "button" at bounding box center [466, 131] width 9 height 9
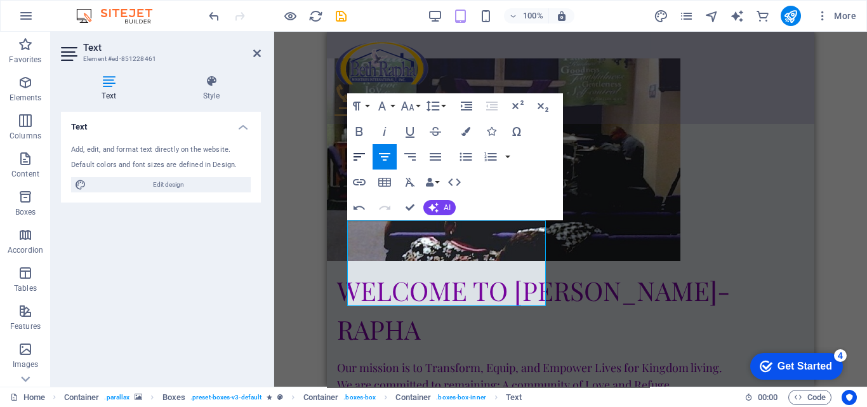
click at [357, 159] on icon "button" at bounding box center [359, 156] width 15 height 15
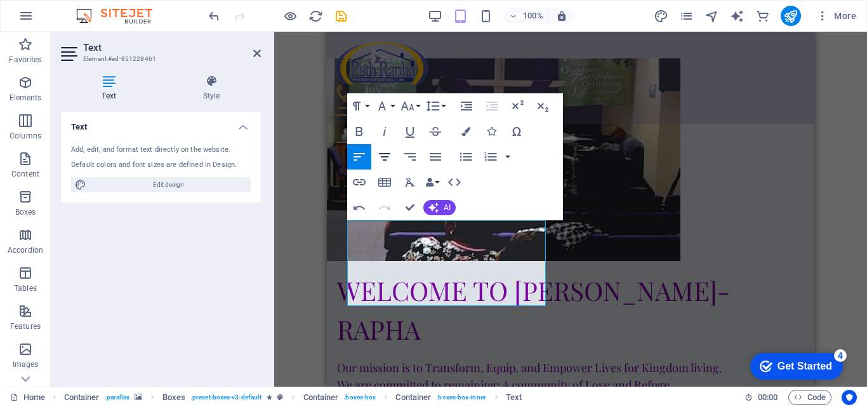
click at [390, 159] on icon "button" at bounding box center [384, 156] width 15 height 15
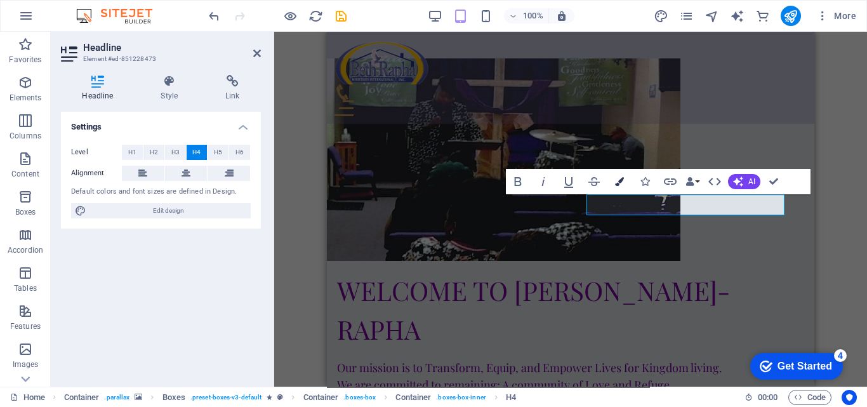
click at [621, 180] on icon "button" at bounding box center [619, 181] width 9 height 9
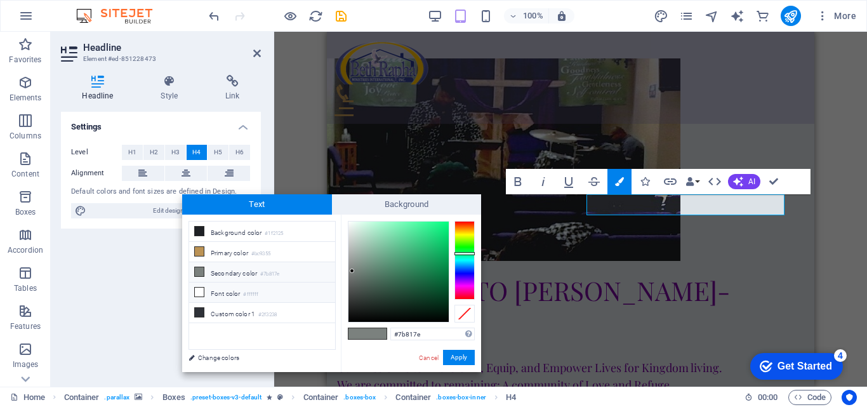
click at [222, 289] on li "Font color #ffffff" at bounding box center [262, 293] width 146 height 20
type input "#ffffff"
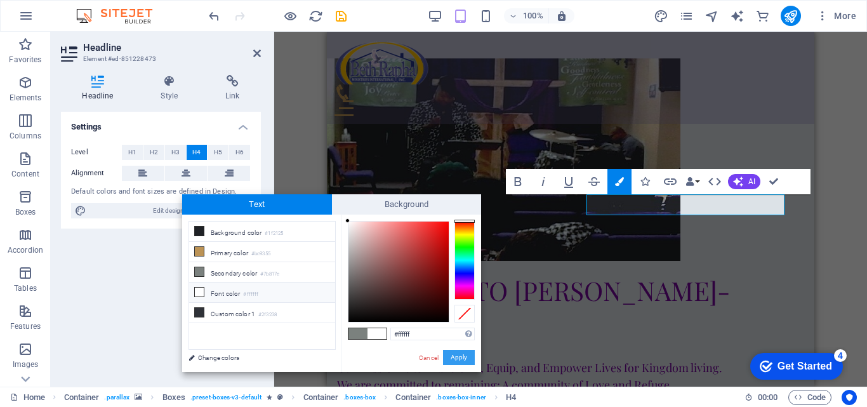
click at [466, 354] on button "Apply" at bounding box center [459, 357] width 32 height 15
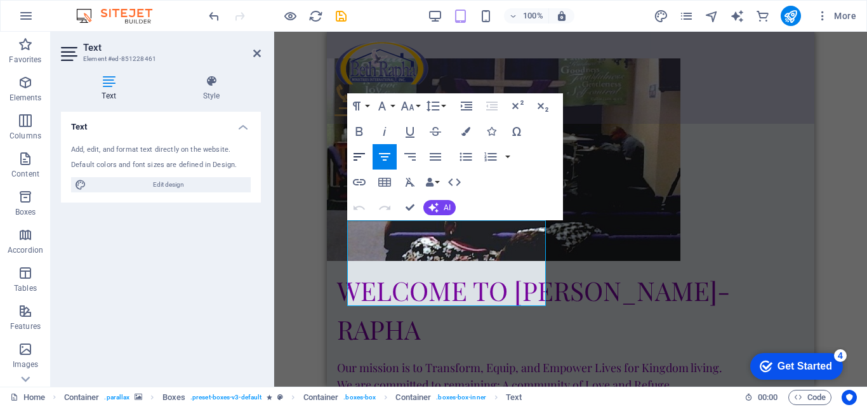
click at [362, 162] on icon "button" at bounding box center [359, 156] width 15 height 15
click at [432, 162] on icon "button" at bounding box center [435, 156] width 15 height 15
click at [383, 162] on icon "button" at bounding box center [384, 156] width 15 height 15
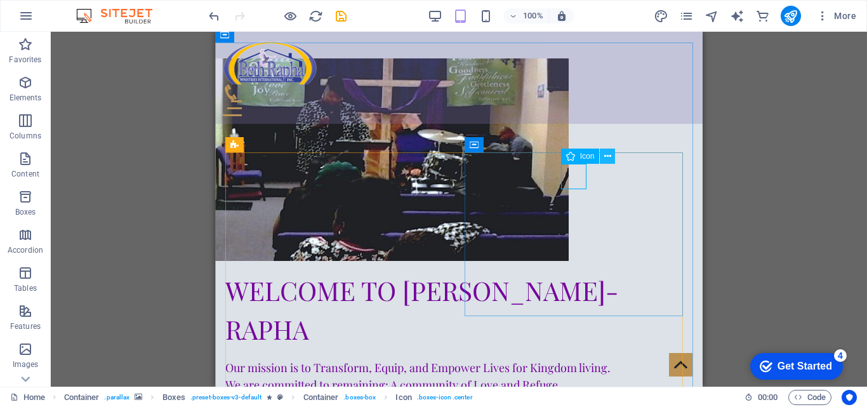
click at [608, 156] on icon at bounding box center [607, 156] width 7 height 13
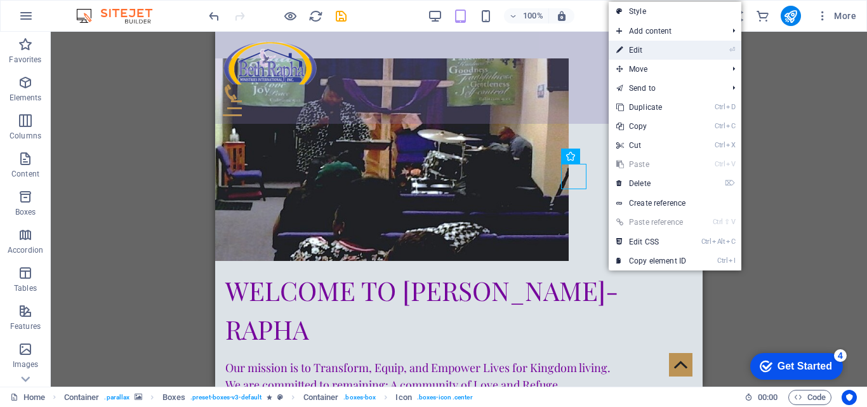
click at [706, 58] on li "⏎ Edit" at bounding box center [675, 50] width 133 height 19
click at [639, 54] on link "⏎ Edit" at bounding box center [651, 50] width 85 height 19
select select "xMidYMid"
select select "px"
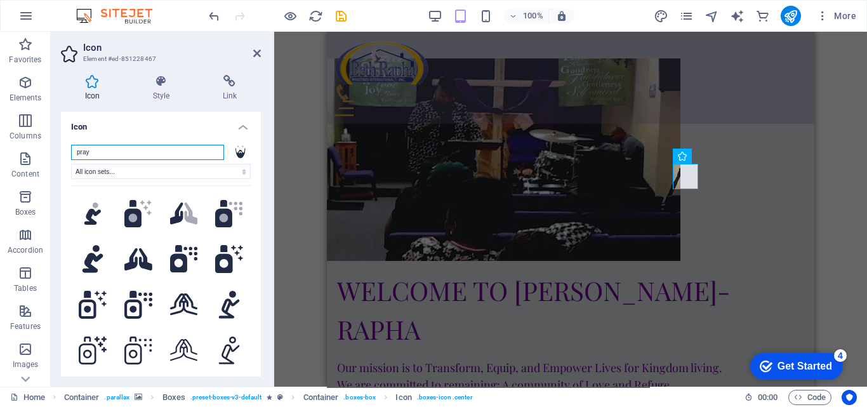
type input "pray"
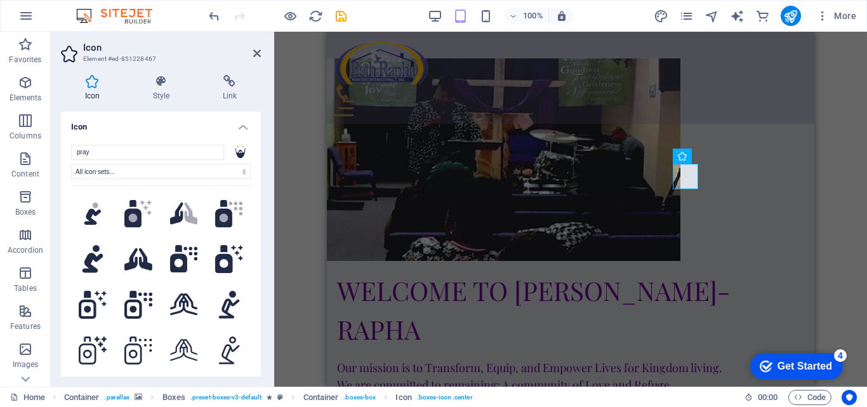
drag, startPoint x: 248, startPoint y: 218, endPoint x: 248, endPoint y: 233, distance: 14.6
click at [248, 233] on div "pray All icon sets... IcoFont Ionicons FontAwesome Brands FontAwesome Duotone F…" at bounding box center [161, 260] width 200 height 251
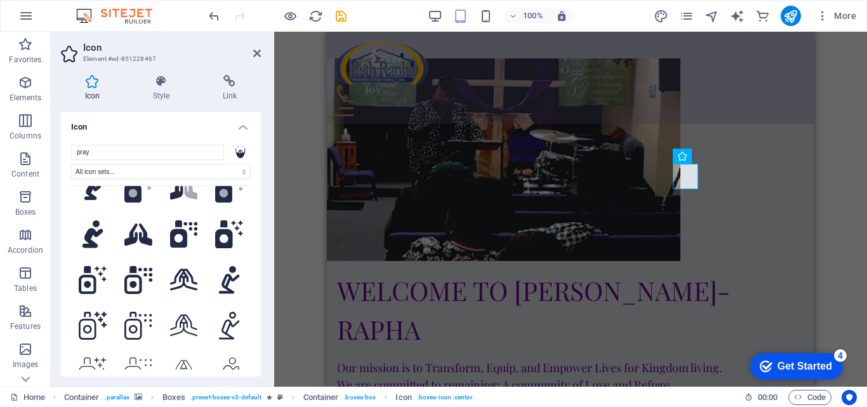
scroll to position [0, 0]
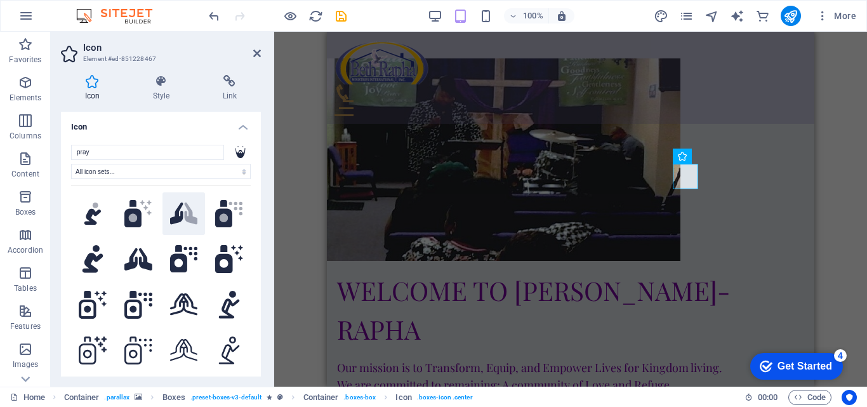
click at [187, 225] on button ".fa-secondary{opacity:.4}" at bounding box center [184, 213] width 43 height 43
click at [149, 263] on icon at bounding box center [138, 259] width 28 height 22
click at [240, 131] on h4 "Icon" at bounding box center [161, 123] width 200 height 23
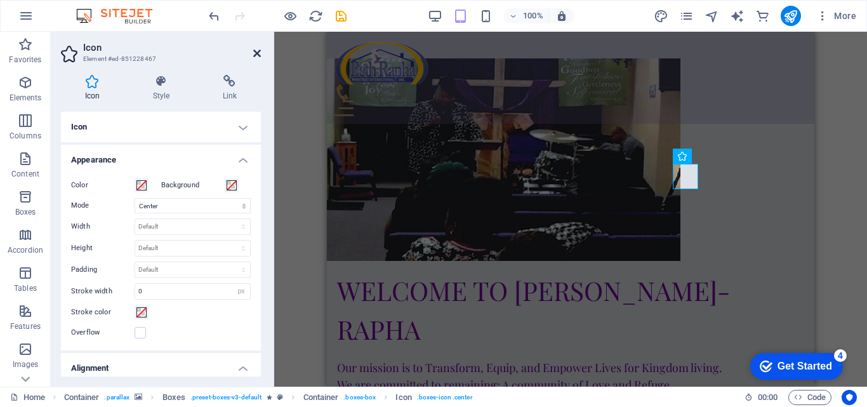
click at [260, 57] on icon at bounding box center [257, 53] width 8 height 10
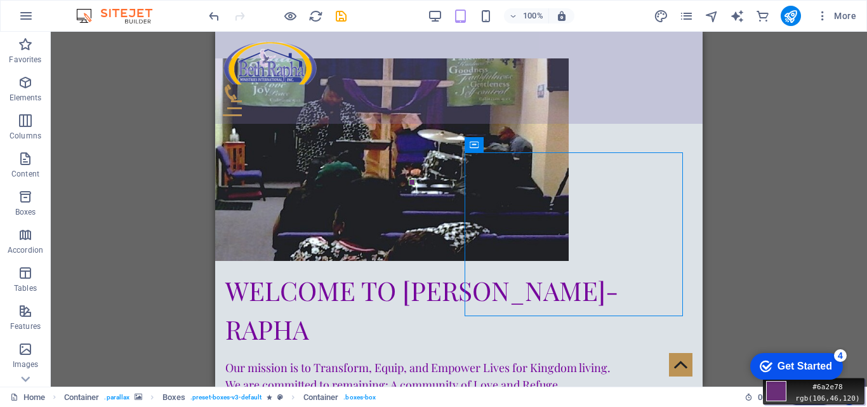
click at [399, 166] on div "Move your 🖱️ to pick a color #6a2e78 rgb(106,46,120)" at bounding box center [433, 203] width 867 height 407
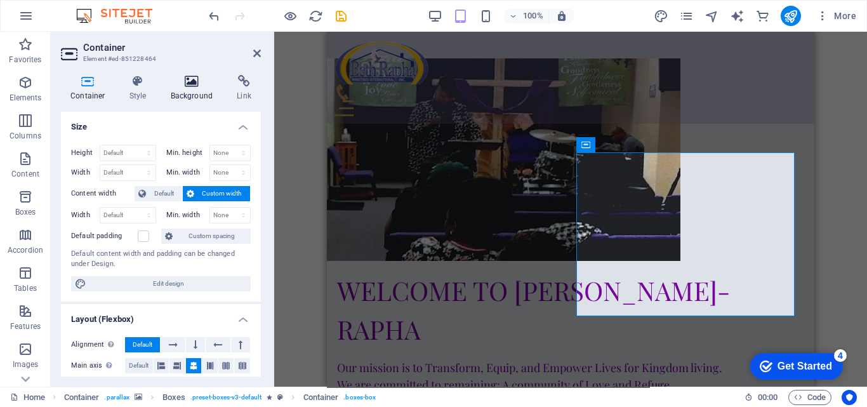
click at [199, 86] on icon at bounding box center [192, 81] width 62 height 13
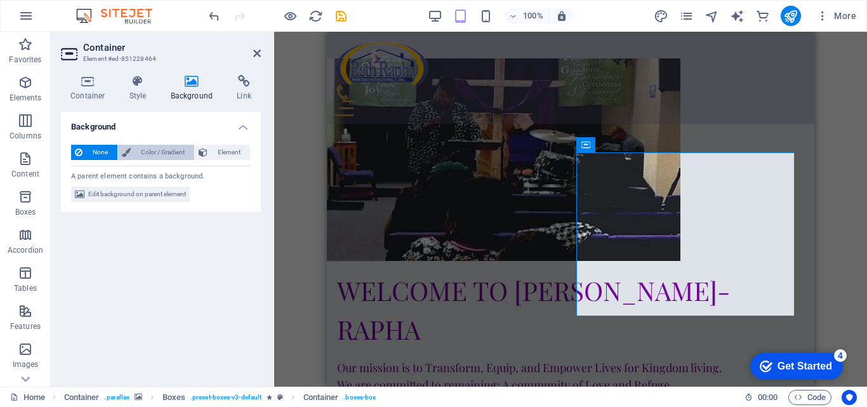
click at [149, 150] on span "Color / Gradient" at bounding box center [163, 152] width 56 height 15
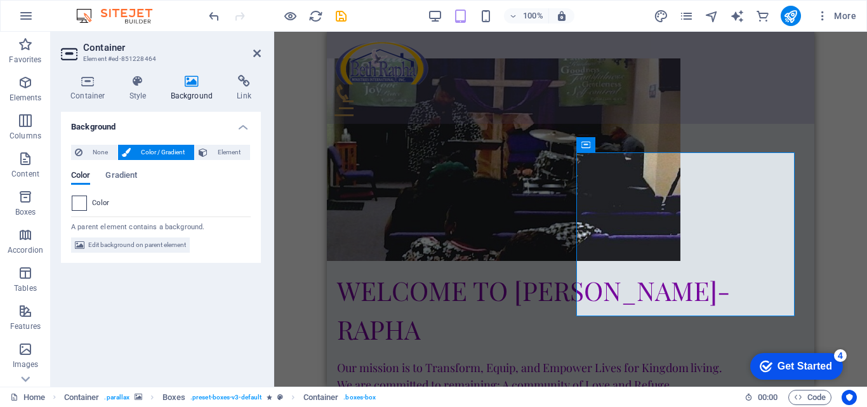
click at [86, 209] on div at bounding box center [79, 203] width 15 height 15
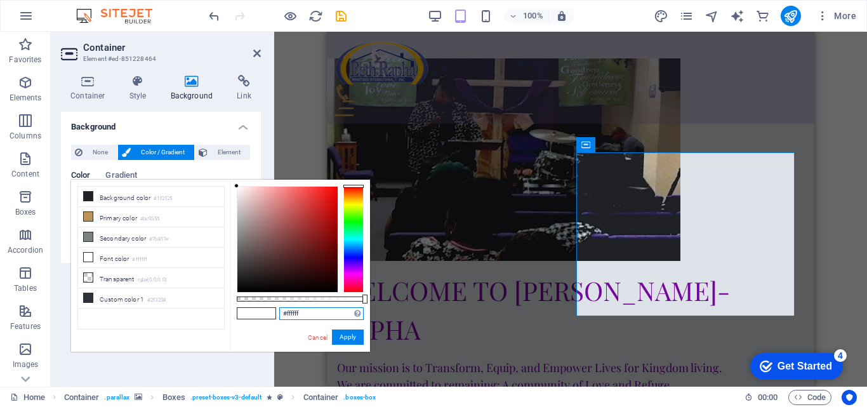
click at [332, 317] on input "#ffffff" at bounding box center [321, 313] width 84 height 13
paste input "6a2e78"
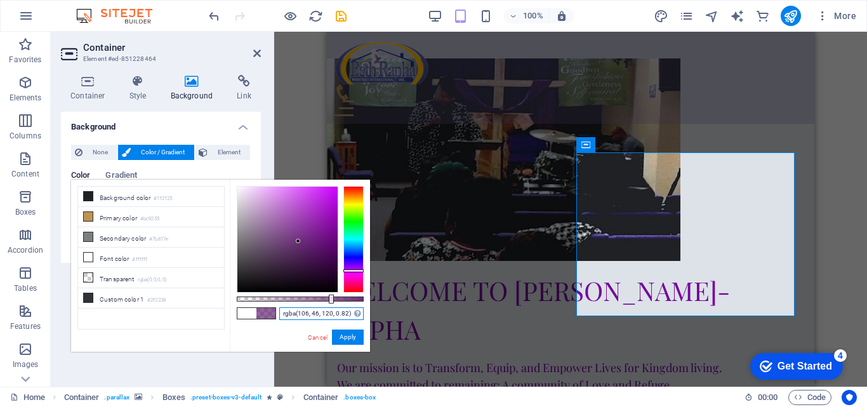
type input "rgba(106, 46, 120, 0.735)"
drag, startPoint x: 365, startPoint y: 301, endPoint x: 330, endPoint y: 301, distance: 34.9
click at [330, 301] on div at bounding box center [331, 299] width 5 height 9
click at [357, 334] on button "Apply" at bounding box center [348, 336] width 32 height 15
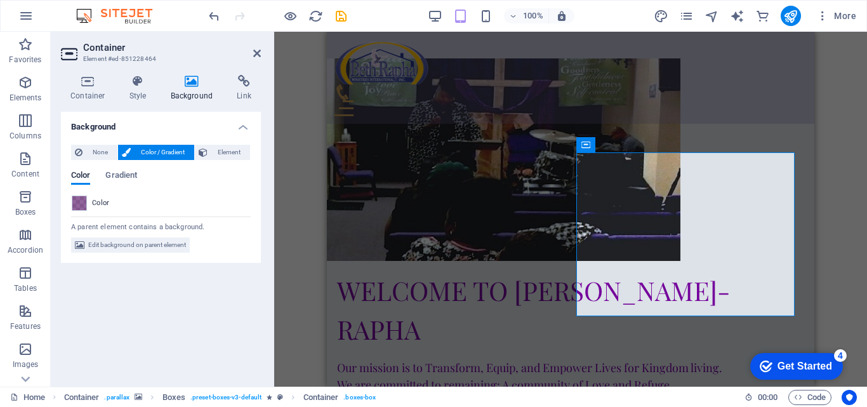
click at [313, 290] on div "Drag here to replace the existing content. Press “Ctrl” if you want to create a…" at bounding box center [570, 209] width 593 height 355
click at [256, 56] on icon at bounding box center [257, 53] width 8 height 10
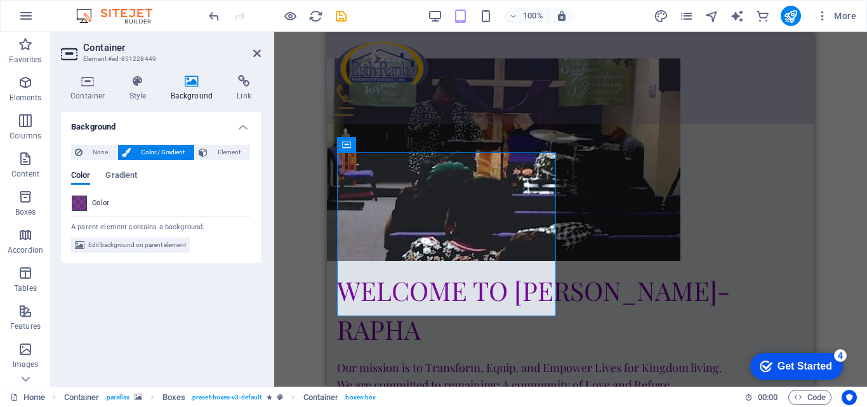
click at [84, 206] on span at bounding box center [79, 203] width 14 height 14
type input "rgba(81, 8, 101, 0.776)"
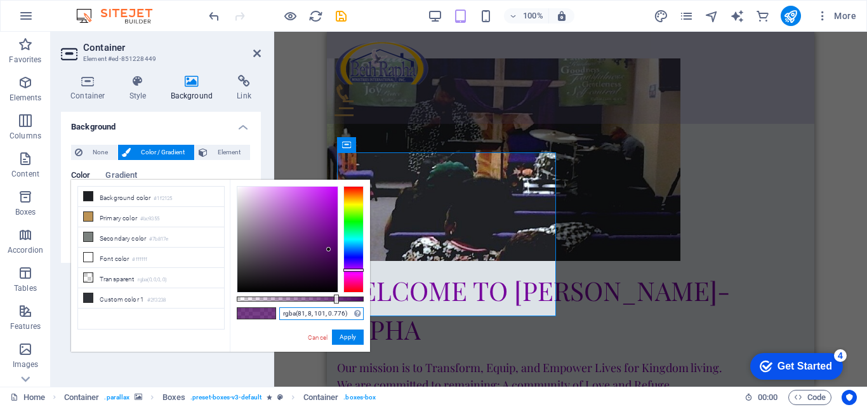
click at [284, 313] on input "rgba(81, 8, 101, 0.776)" at bounding box center [321, 313] width 84 height 13
click at [321, 333] on link "Cancel" at bounding box center [318, 338] width 22 height 10
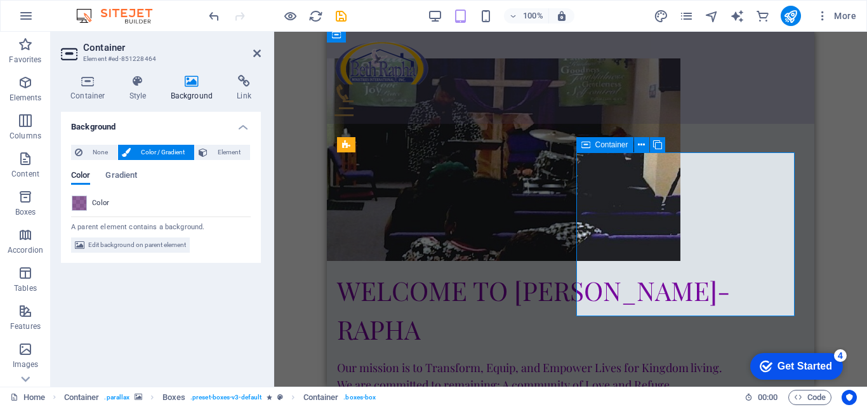
click at [83, 202] on span at bounding box center [79, 203] width 14 height 14
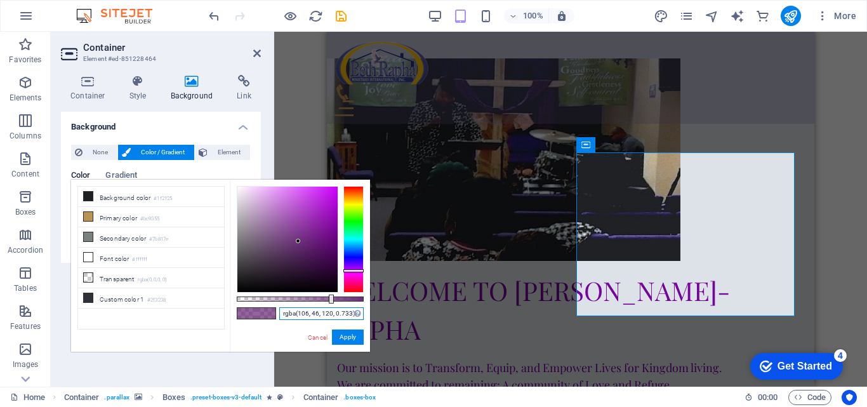
click at [294, 309] on input "rgba(106, 46, 120, 0.733)" at bounding box center [321, 313] width 84 height 13
paste input "81, 8, 101, 0.776"
type input "rgba(81, 8, 101, 0.776)"
click at [343, 337] on button "Apply" at bounding box center [348, 336] width 32 height 15
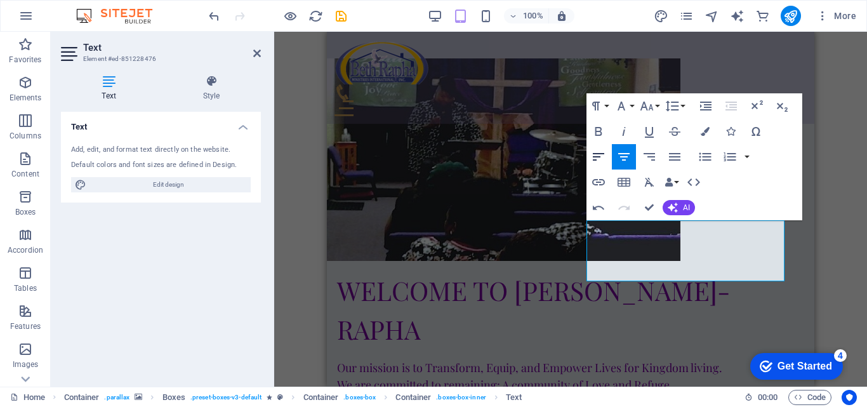
click at [602, 156] on icon "button" at bounding box center [598, 156] width 15 height 15
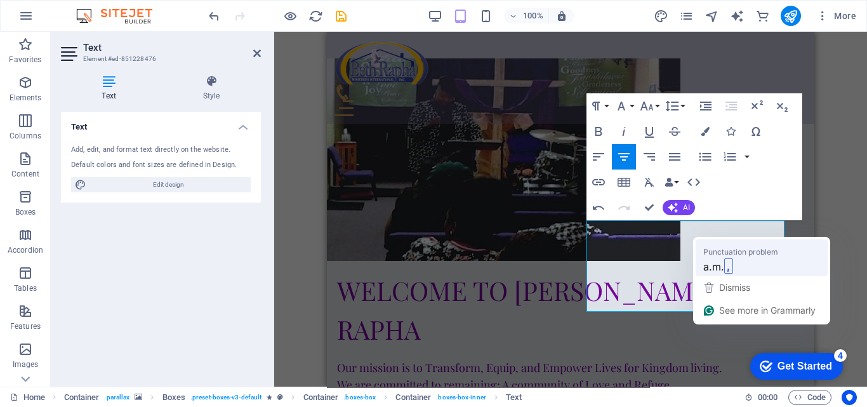
click at [709, 254] on span "Punctuation problem" at bounding box center [740, 251] width 75 height 13
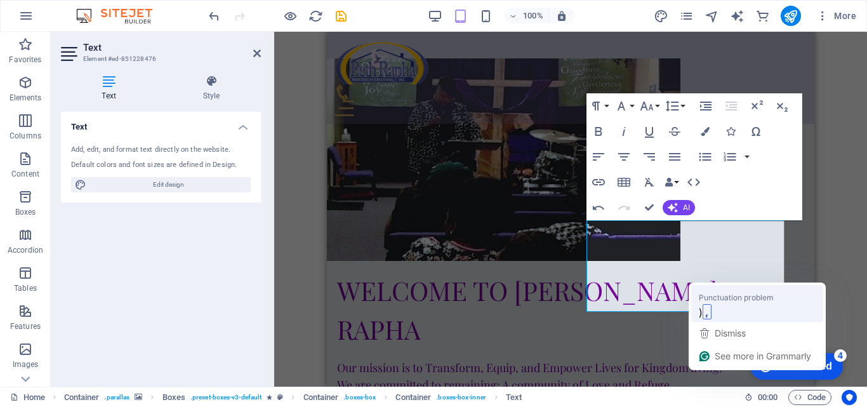
click at [717, 294] on span "Punctuation problem" at bounding box center [736, 297] width 75 height 13
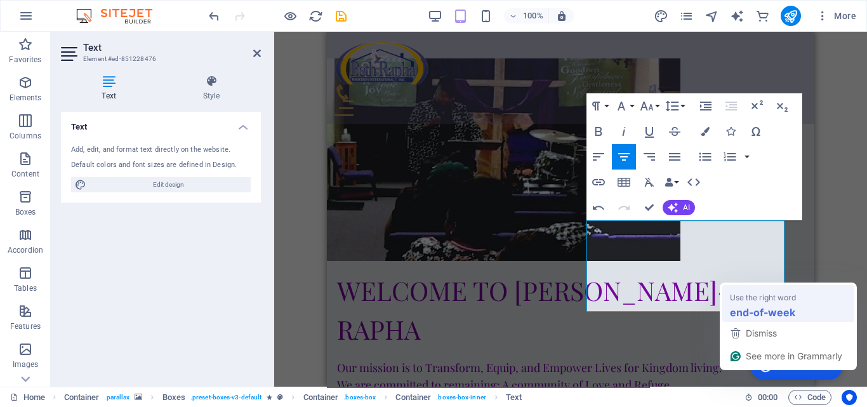
click at [760, 295] on span "Use the right word" at bounding box center [763, 297] width 66 height 13
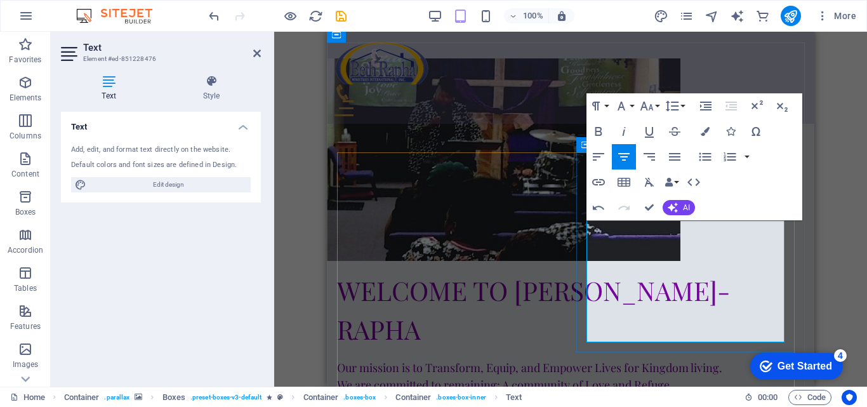
drag, startPoint x: 602, startPoint y: 274, endPoint x: 688, endPoint y: 274, distance: 85.7
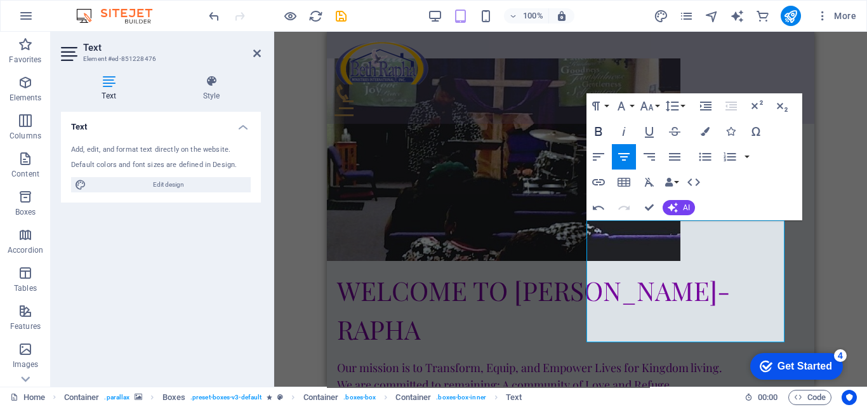
click at [596, 128] on icon "button" at bounding box center [598, 131] width 7 height 9
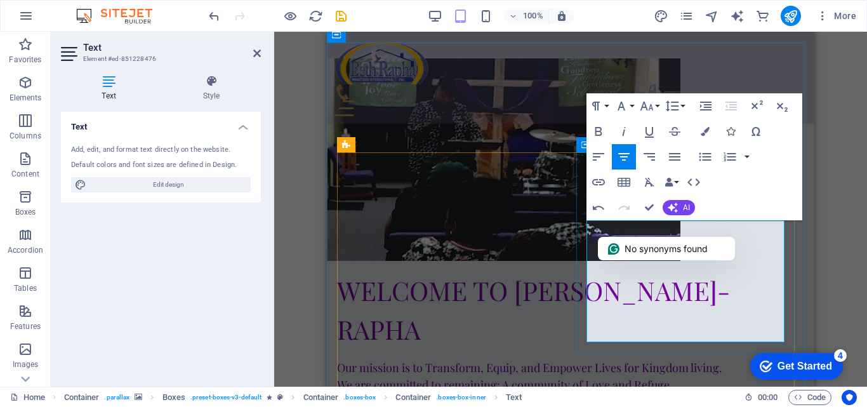
drag, startPoint x: 606, startPoint y: 225, endPoint x: 721, endPoint y: 225, distance: 114.9
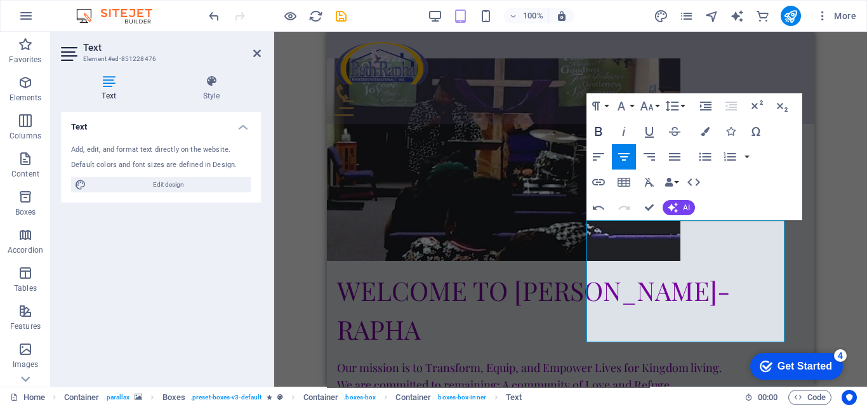
click at [599, 128] on icon "button" at bounding box center [598, 131] width 7 height 9
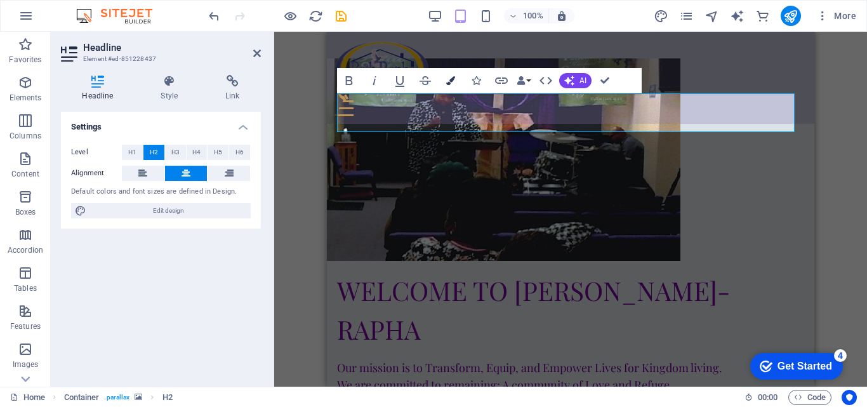
click at [448, 81] on icon "button" at bounding box center [450, 80] width 9 height 9
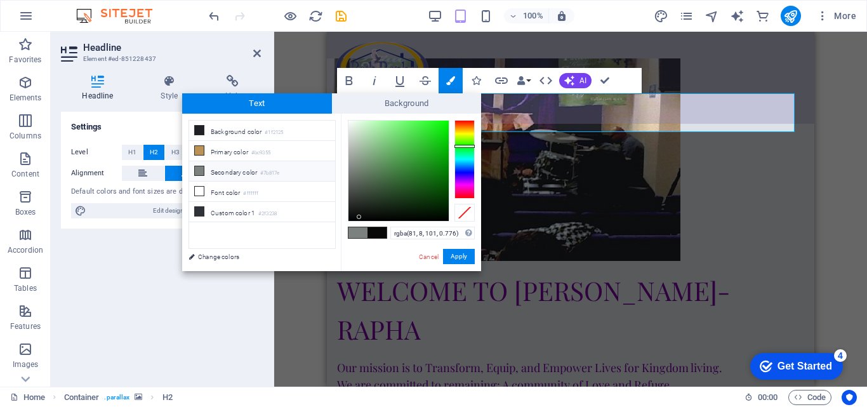
type input "#510865"
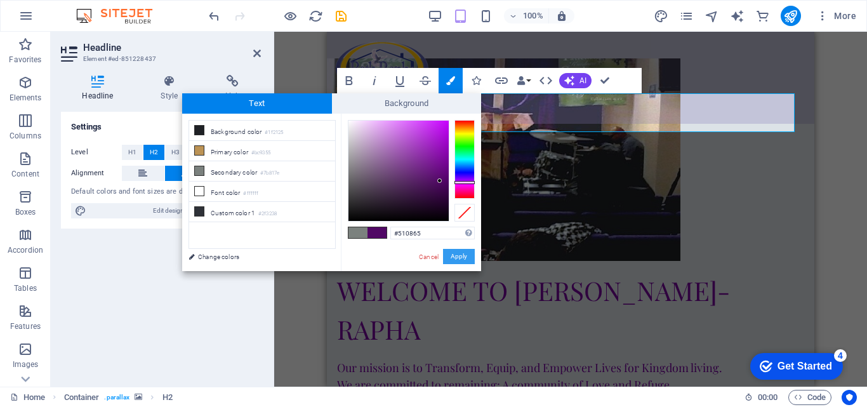
click at [469, 254] on button "Apply" at bounding box center [459, 256] width 32 height 15
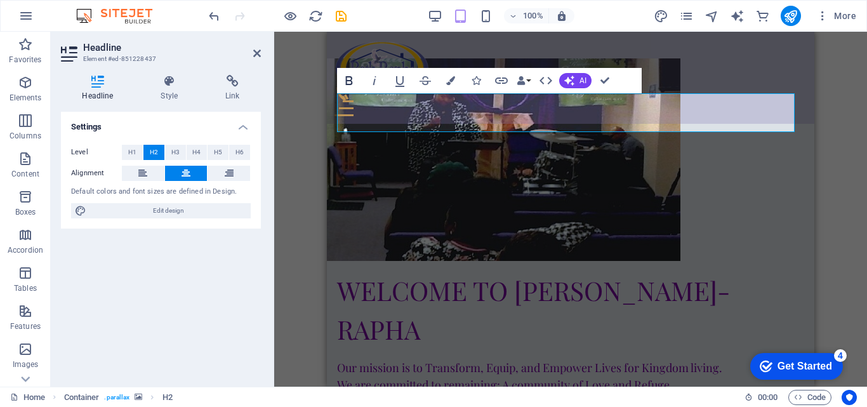
click at [354, 84] on icon "button" at bounding box center [349, 80] width 15 height 15
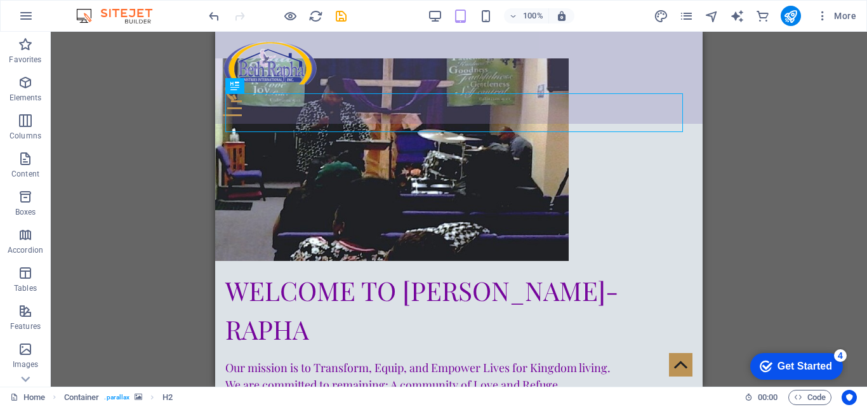
click at [725, 203] on div "H1 Banner Container Info Bar Text Info Bar Container Menu Bar Menu H2 Logo Icon…" at bounding box center [459, 209] width 816 height 355
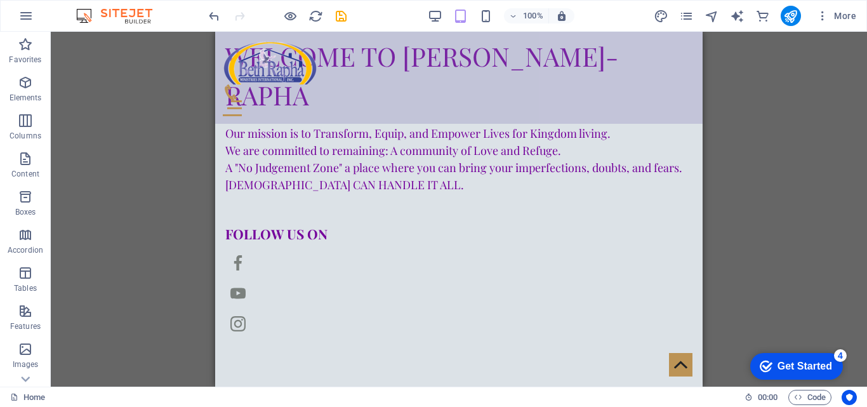
scroll to position [907, 0]
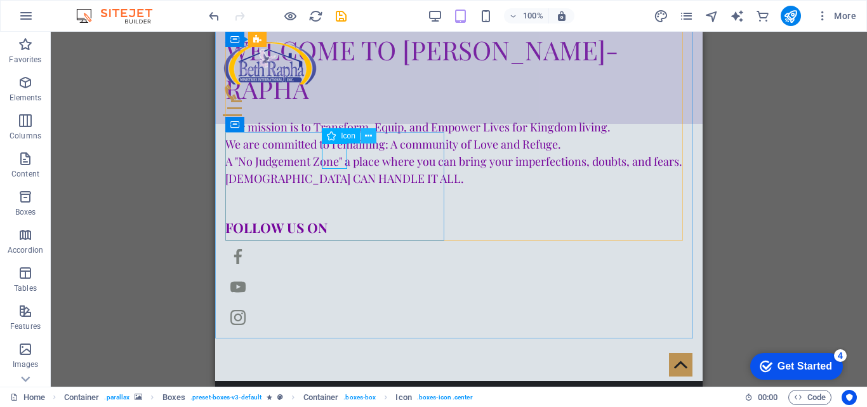
click at [368, 135] on icon at bounding box center [368, 136] width 7 height 13
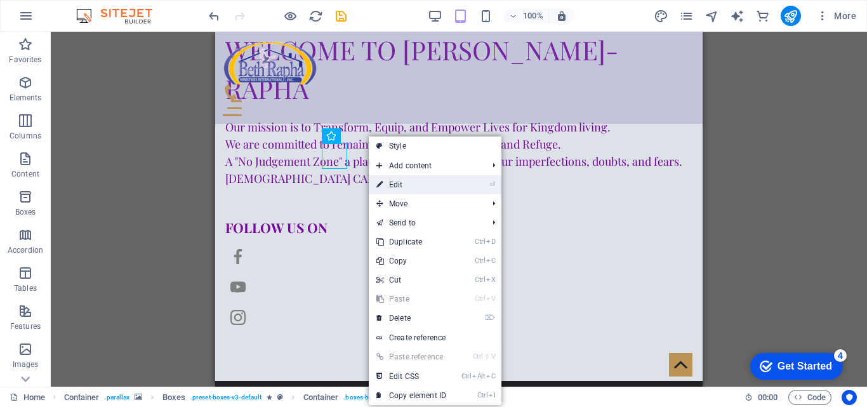
click at [413, 179] on link "⏎ Edit" at bounding box center [411, 184] width 85 height 19
select select "xMidYMid"
select select "px"
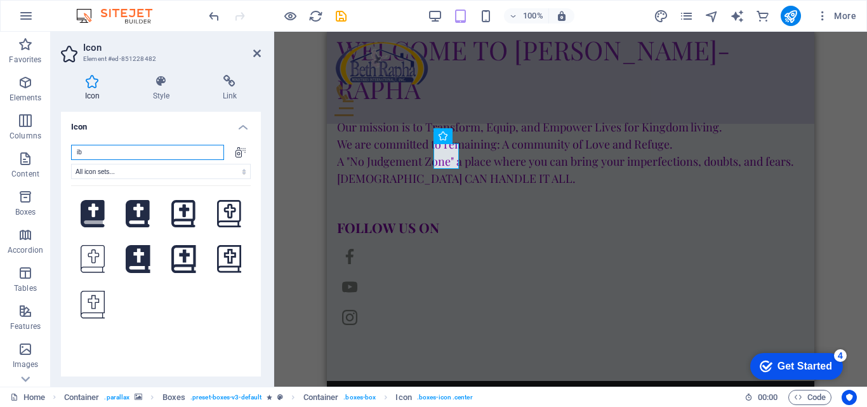
type input "b"
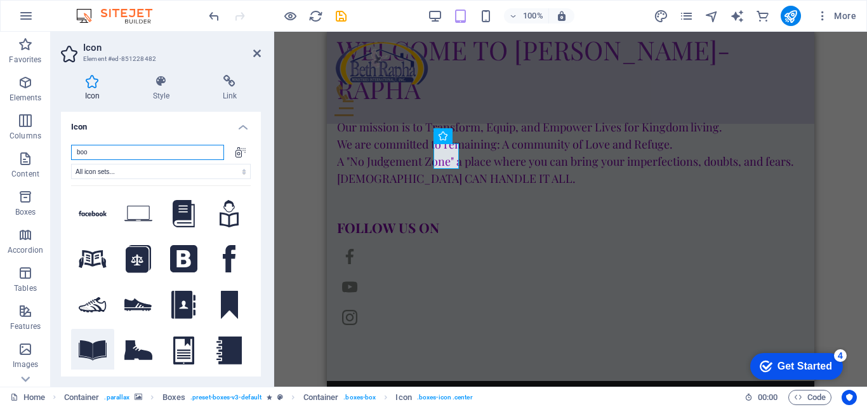
type input "boo"
click at [106, 332] on button at bounding box center [92, 350] width 43 height 43
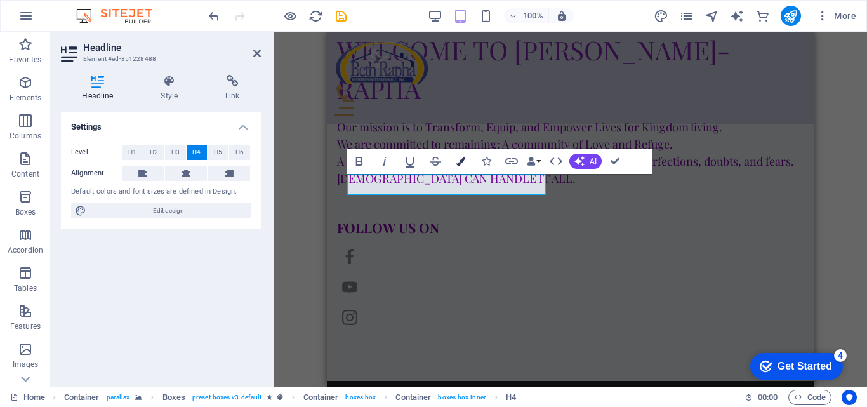
click at [464, 164] on icon "button" at bounding box center [460, 161] width 9 height 9
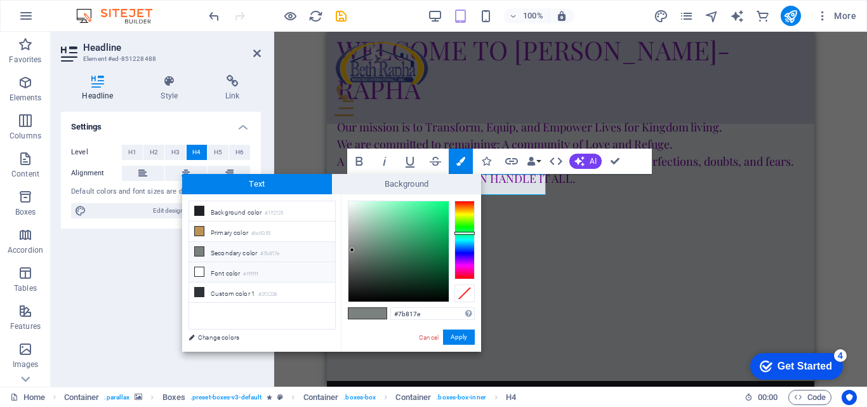
click at [316, 272] on li "Font color #ffffff" at bounding box center [262, 272] width 146 height 20
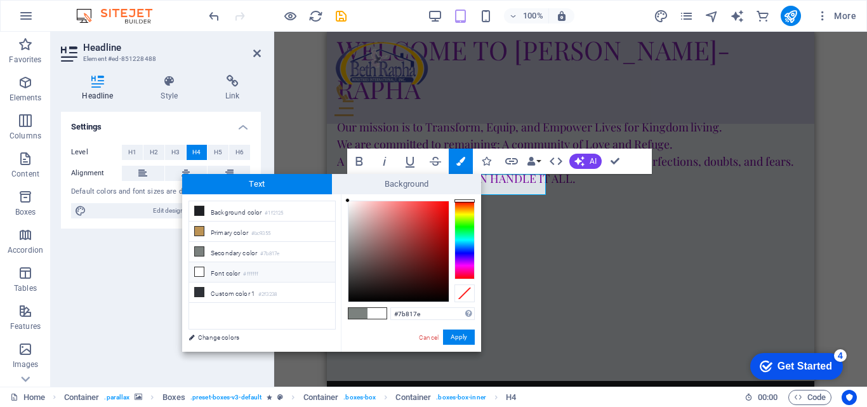
type input "#ffffff"
click at [458, 339] on button "Apply" at bounding box center [459, 336] width 32 height 15
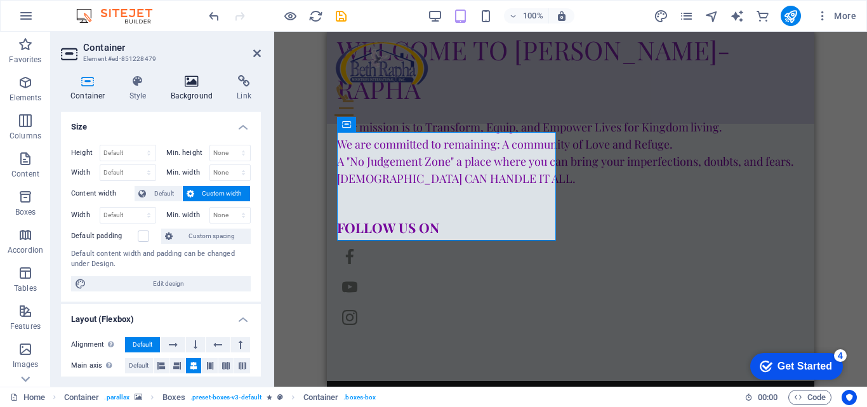
click at [197, 95] on h4 "Background" at bounding box center [194, 88] width 67 height 27
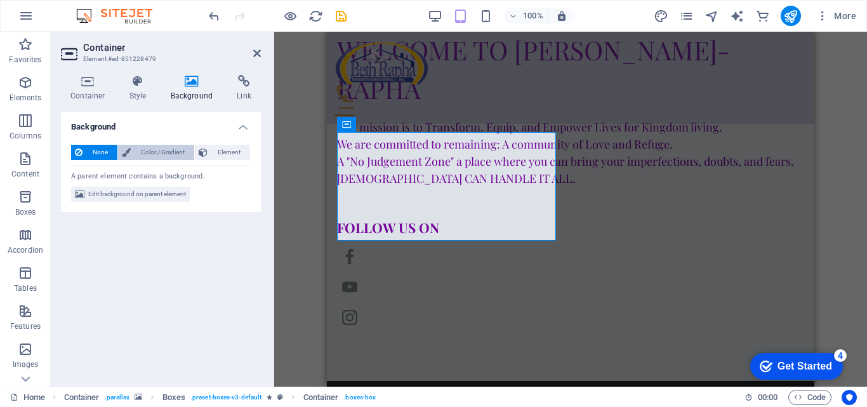
click at [140, 151] on span "Color / Gradient" at bounding box center [163, 152] width 56 height 15
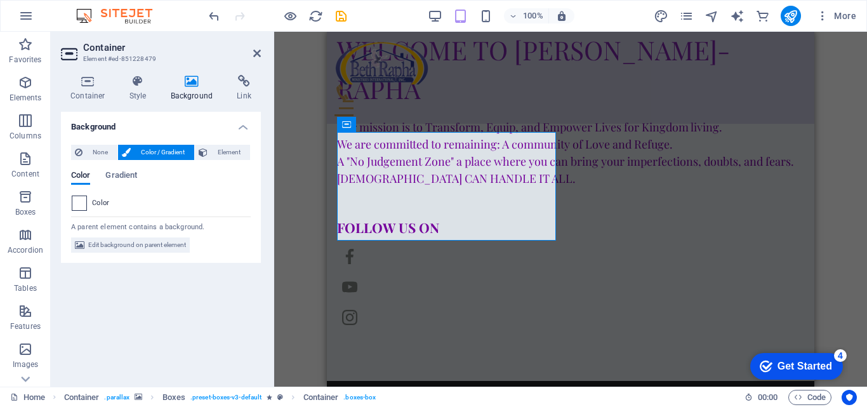
click at [84, 210] on span at bounding box center [79, 203] width 14 height 14
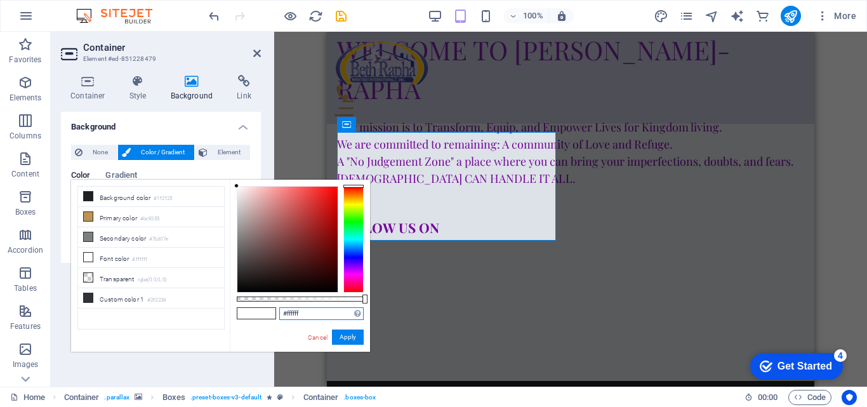
click at [306, 317] on input "#ffffff" at bounding box center [321, 313] width 84 height 13
paste input "rgba(81, 8, 101, 0.776)"
type input "rgba(81, 8, 101, 0.776)"
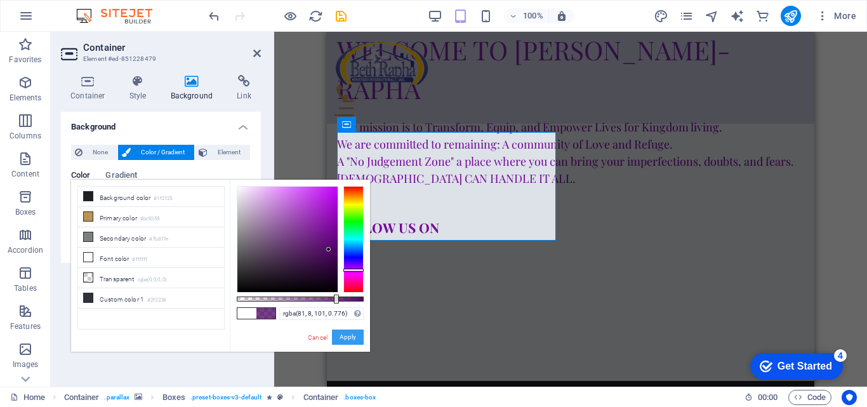
click at [346, 333] on button "Apply" at bounding box center [348, 336] width 32 height 15
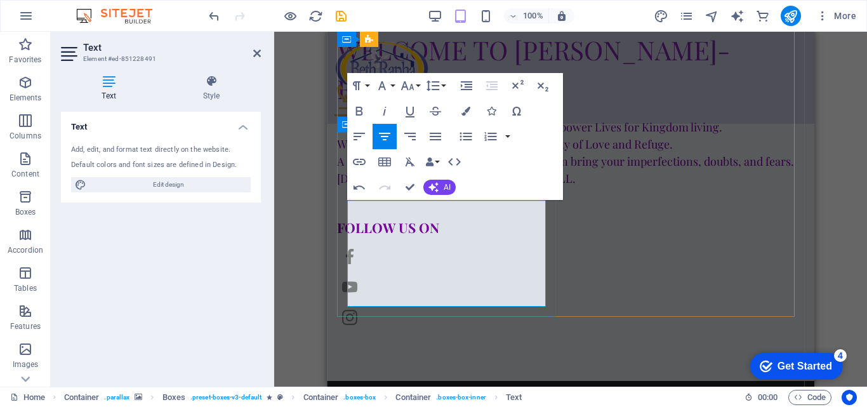
drag, startPoint x: 404, startPoint y: 252, endPoint x: 521, endPoint y: 252, distance: 116.8
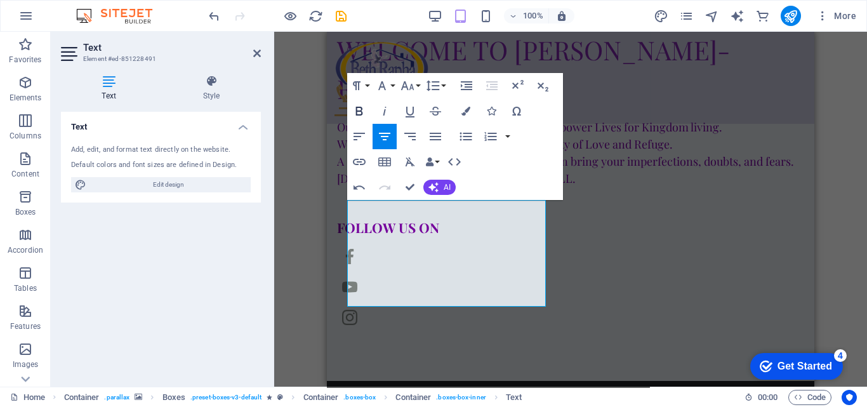
click at [363, 109] on icon "button" at bounding box center [359, 110] width 15 height 15
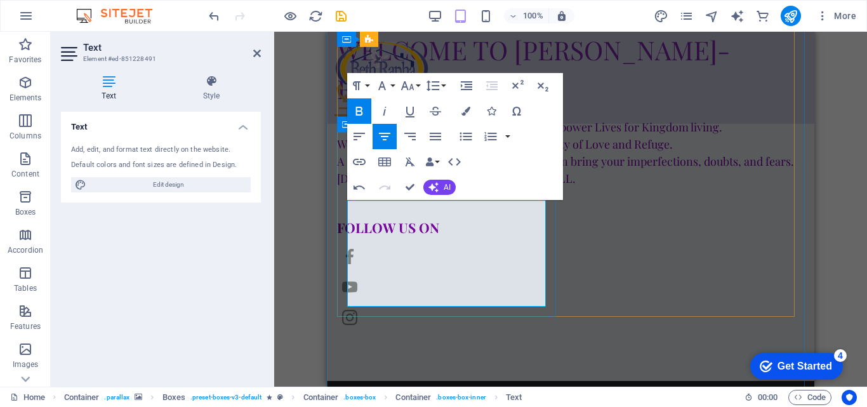
drag, startPoint x: 437, startPoint y: 267, endPoint x: 527, endPoint y: 287, distance: 91.8
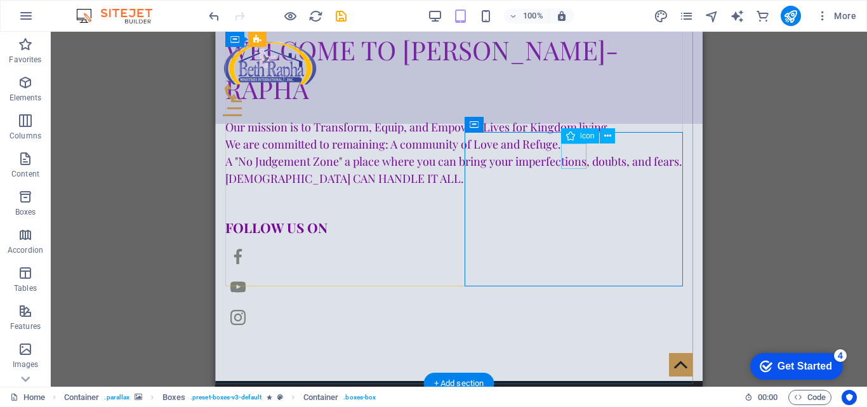
click at [606, 137] on icon at bounding box center [607, 136] width 7 height 13
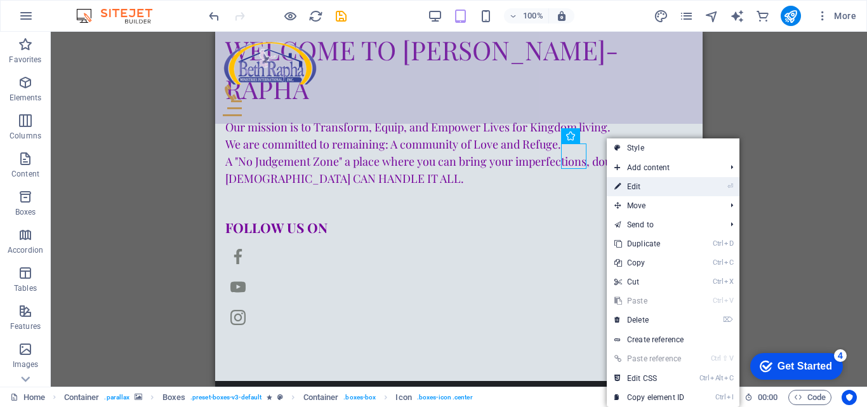
click at [650, 181] on link "⏎ Edit" at bounding box center [649, 186] width 85 height 19
select select "xMidYMid"
select select "px"
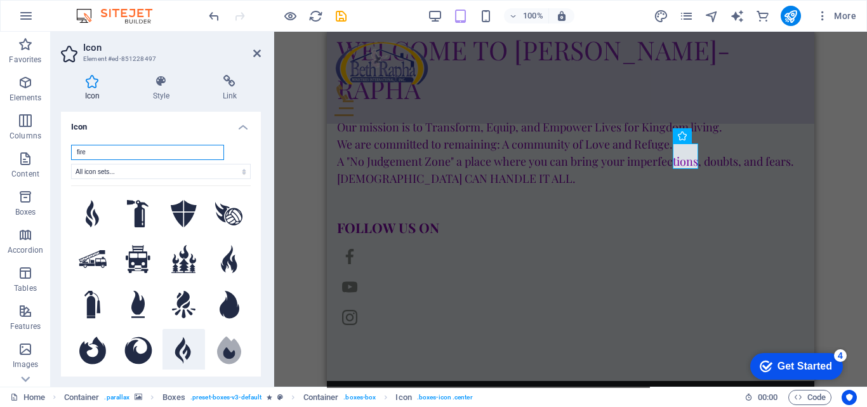
type input "fire"
click at [180, 337] on icon at bounding box center [183, 350] width 16 height 27
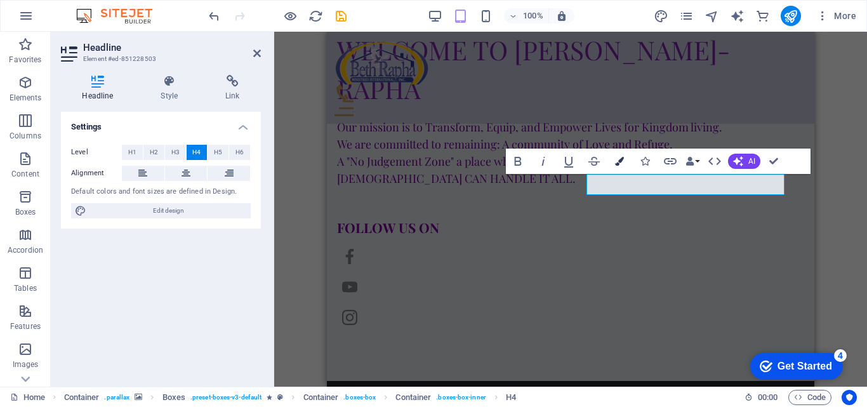
click at [621, 164] on icon "button" at bounding box center [619, 161] width 9 height 9
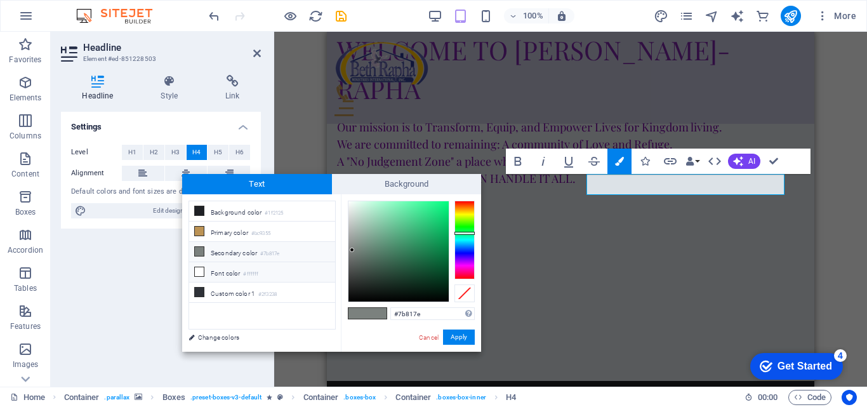
click at [309, 266] on li "Font color #ffffff" at bounding box center [262, 272] width 146 height 20
type input "#ffffff"
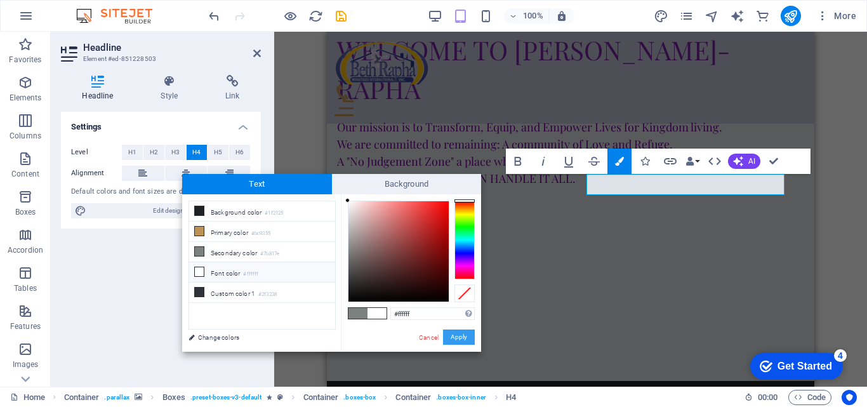
click at [454, 336] on button "Apply" at bounding box center [459, 336] width 32 height 15
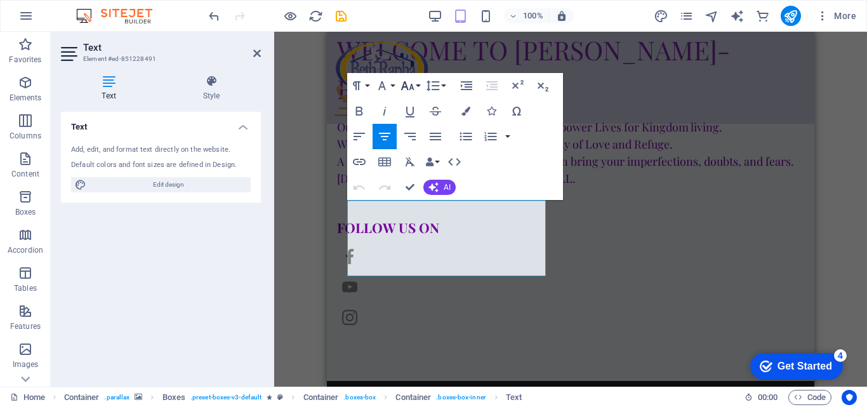
click at [413, 84] on icon "button" at bounding box center [407, 85] width 15 height 15
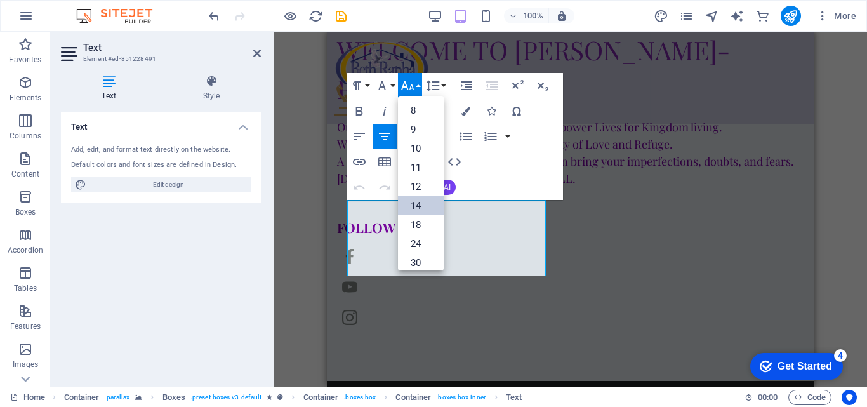
click at [413, 209] on link "14" at bounding box center [421, 205] width 46 height 19
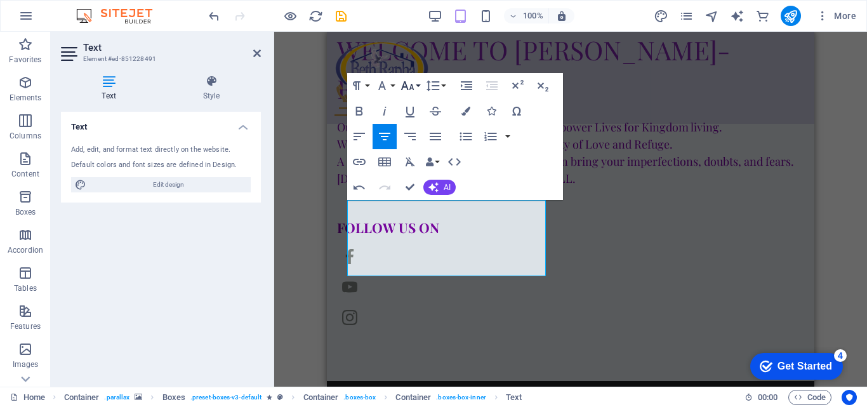
click at [405, 88] on icon "button" at bounding box center [407, 85] width 15 height 15
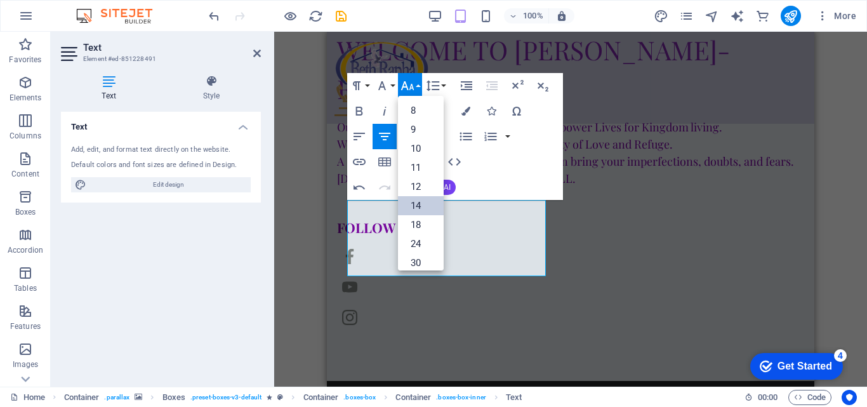
scroll to position [102, 0]
click at [405, 116] on link "18" at bounding box center [421, 122] width 46 height 19
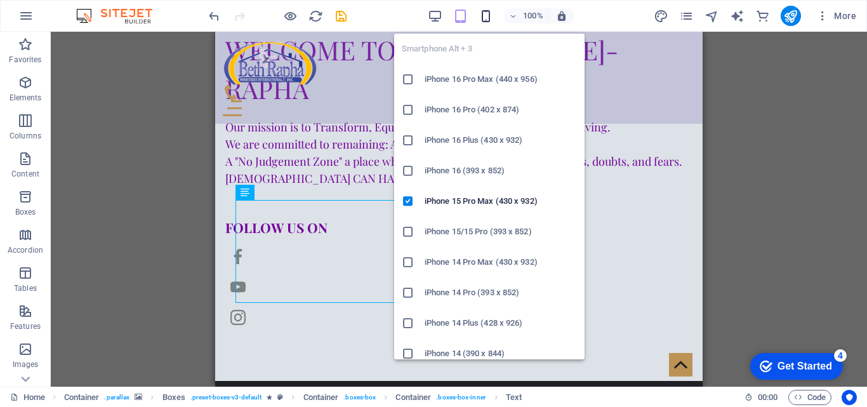
click at [487, 19] on icon "button" at bounding box center [486, 16] width 15 height 15
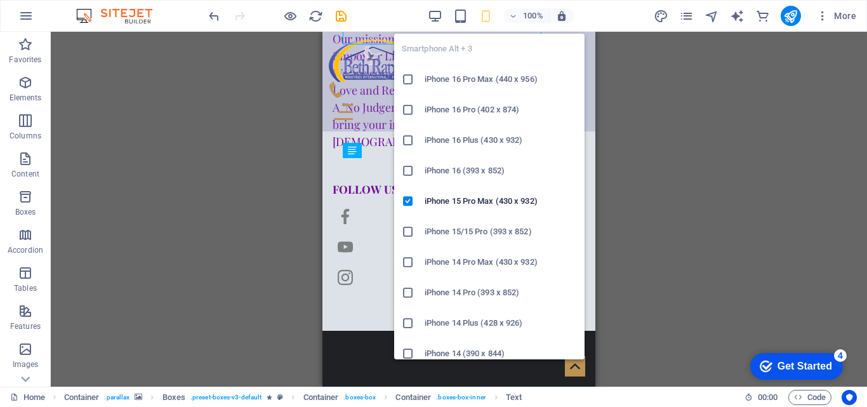
scroll to position [1165, 0]
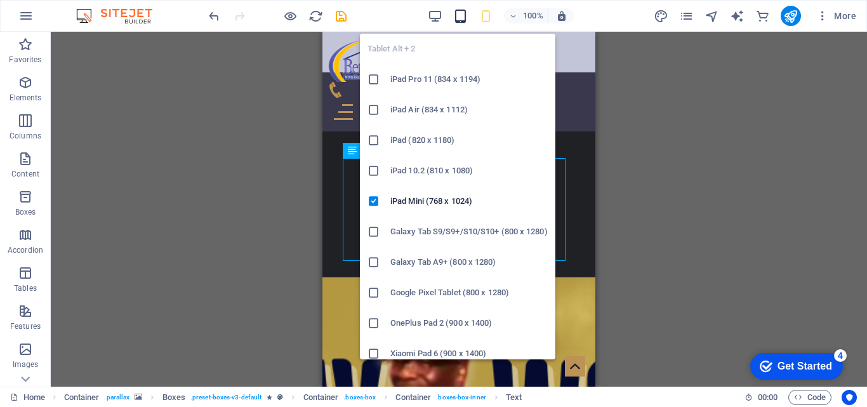
click at [462, 19] on icon "button" at bounding box center [460, 16] width 15 height 15
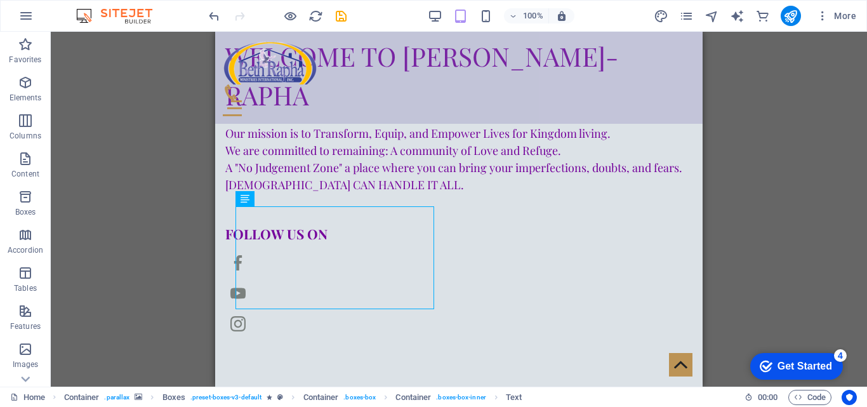
scroll to position [881, 0]
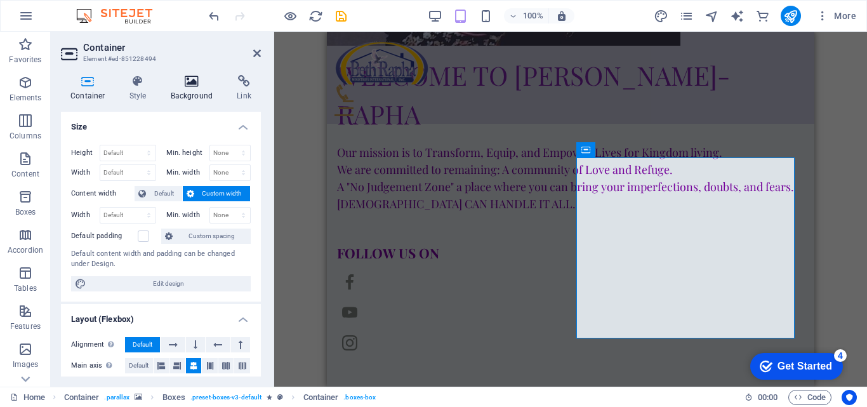
click at [189, 83] on icon at bounding box center [192, 81] width 62 height 13
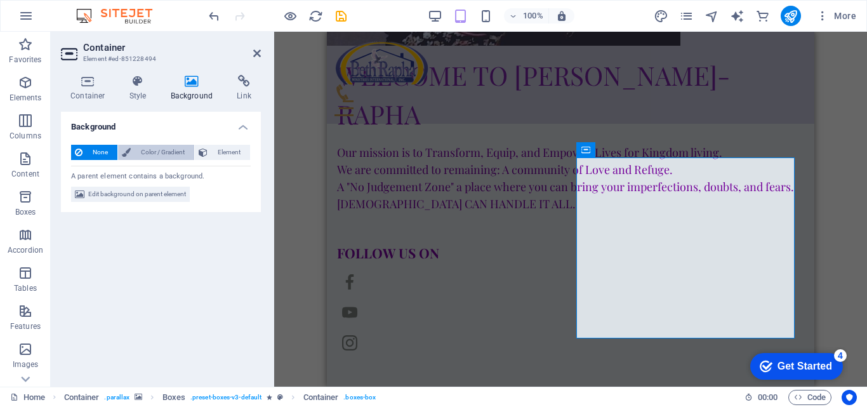
click at [144, 152] on span "Color / Gradient" at bounding box center [163, 152] width 56 height 15
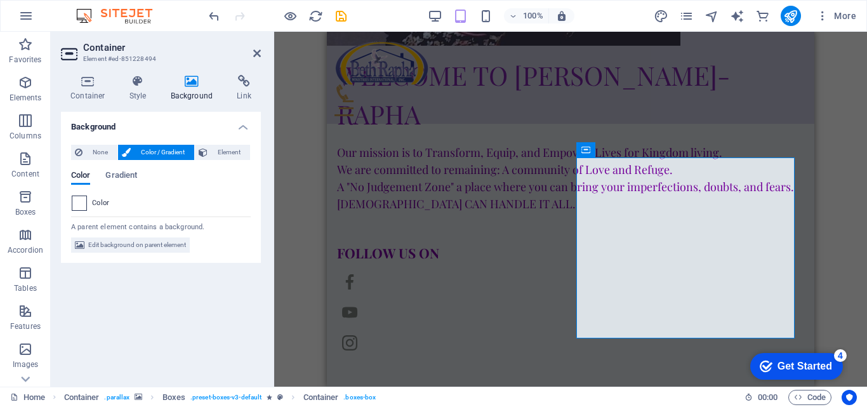
click at [84, 207] on span at bounding box center [79, 203] width 14 height 14
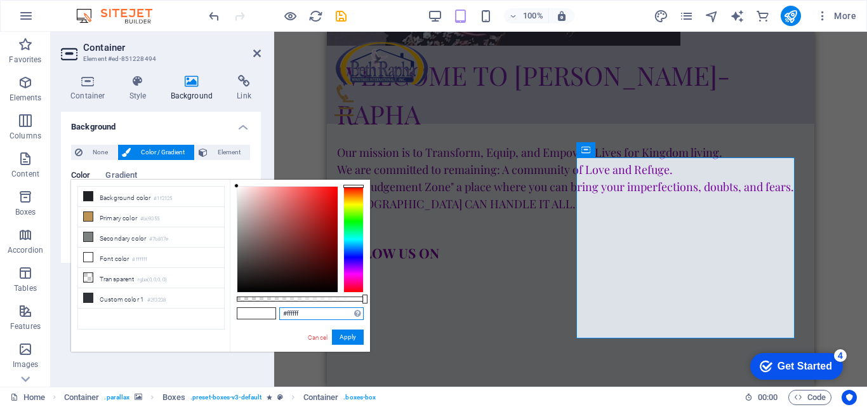
click at [317, 315] on input "#ffffff" at bounding box center [321, 313] width 84 height 13
paste input "rgba(81, 8, 101, 0.776)"
type input "rgba(81, 8, 101, 0.776)"
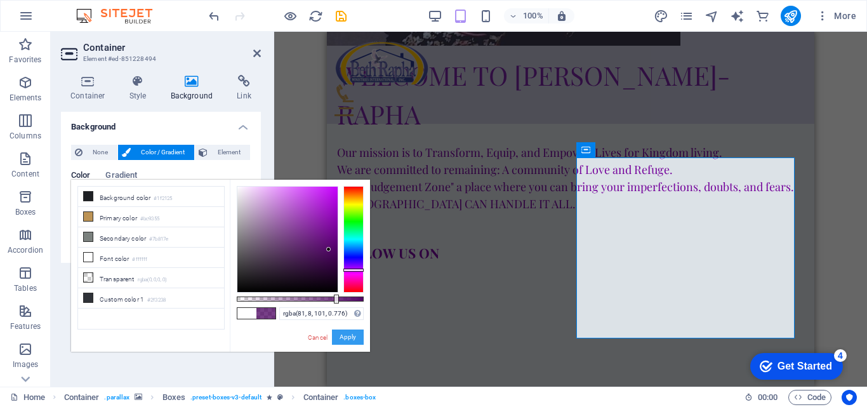
click at [340, 338] on button "Apply" at bounding box center [348, 336] width 32 height 15
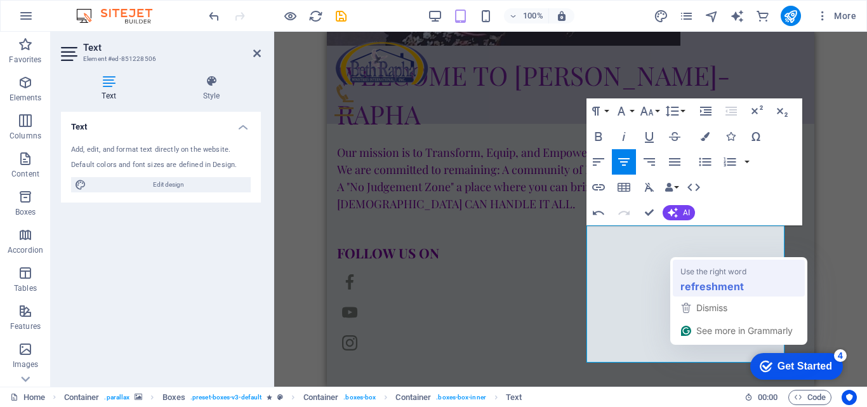
click at [726, 268] on span "Use the right word" at bounding box center [714, 271] width 66 height 13
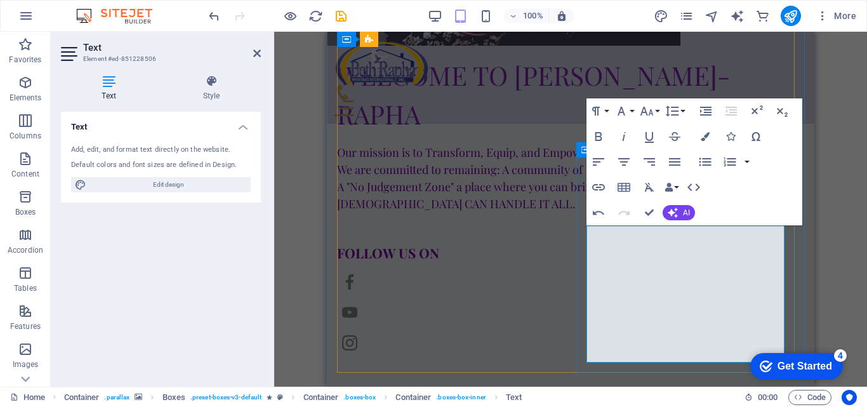
drag, startPoint x: 627, startPoint y: 293, endPoint x: 713, endPoint y: 309, distance: 87.1
click at [627, 135] on icon "button" at bounding box center [623, 136] width 15 height 15
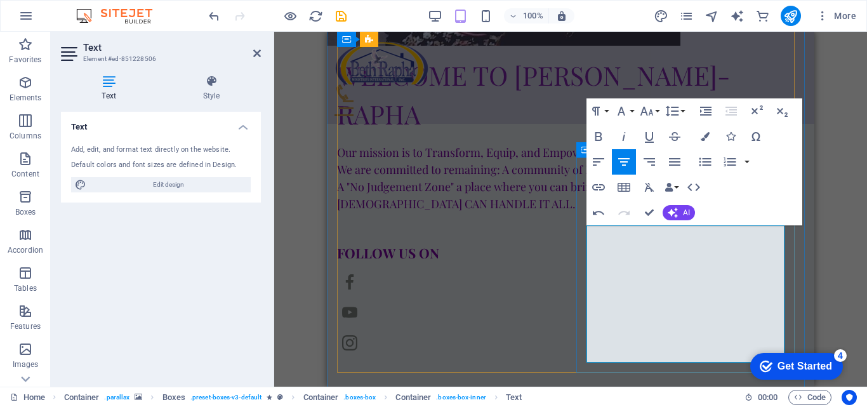
drag, startPoint x: 630, startPoint y: 293, endPoint x: 714, endPoint y: 305, distance: 84.7
click at [596, 132] on icon "button" at bounding box center [598, 136] width 7 height 9
click at [624, 132] on icon "button" at bounding box center [623, 136] width 15 height 15
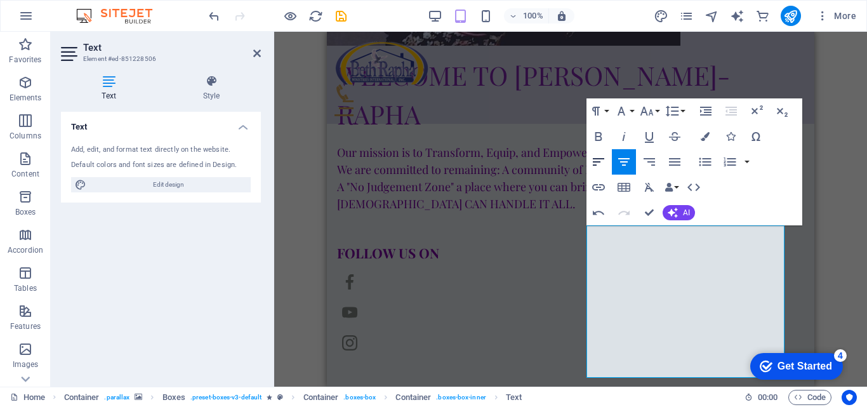
click at [598, 164] on icon "button" at bounding box center [598, 161] width 15 height 15
click at [620, 164] on icon "button" at bounding box center [623, 161] width 15 height 15
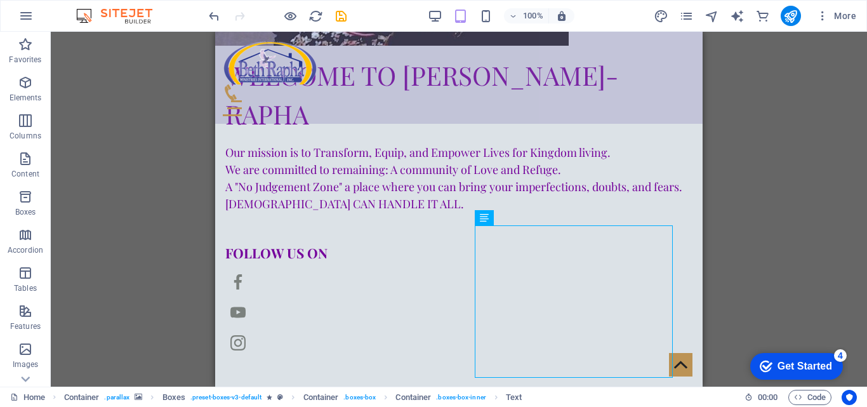
click at [719, 215] on div "Drag here to replace the existing content. Press “Ctrl” if you want to create a…" at bounding box center [459, 209] width 816 height 355
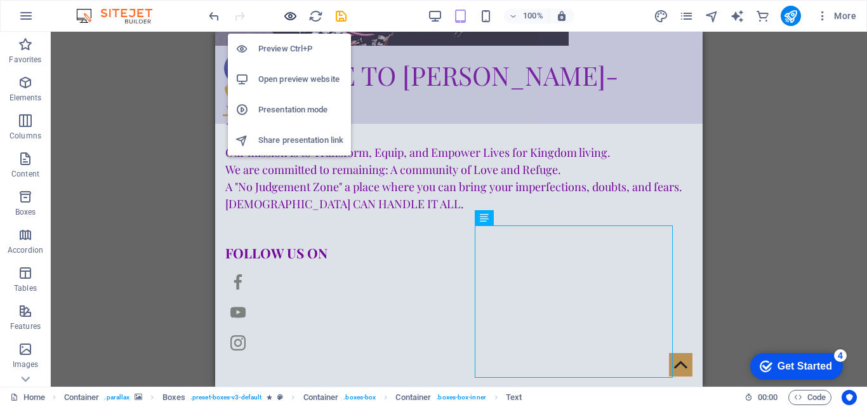
click at [288, 21] on icon "button" at bounding box center [290, 16] width 15 height 15
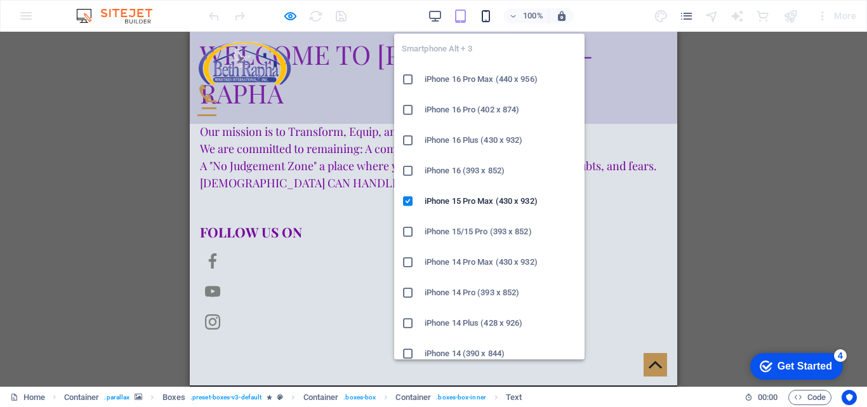
click at [491, 16] on icon "button" at bounding box center [486, 16] width 15 height 15
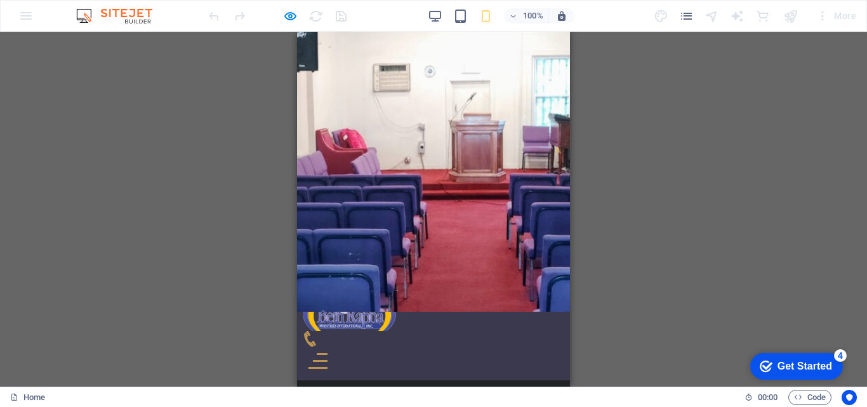
scroll to position [95, 0]
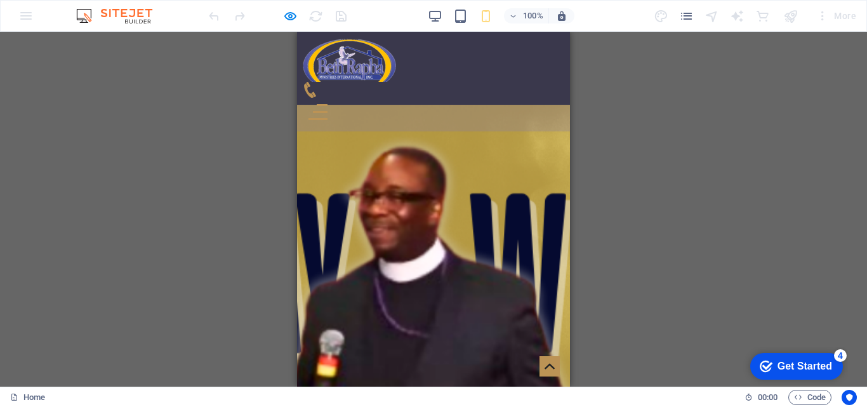
scroll to position [1425, 0]
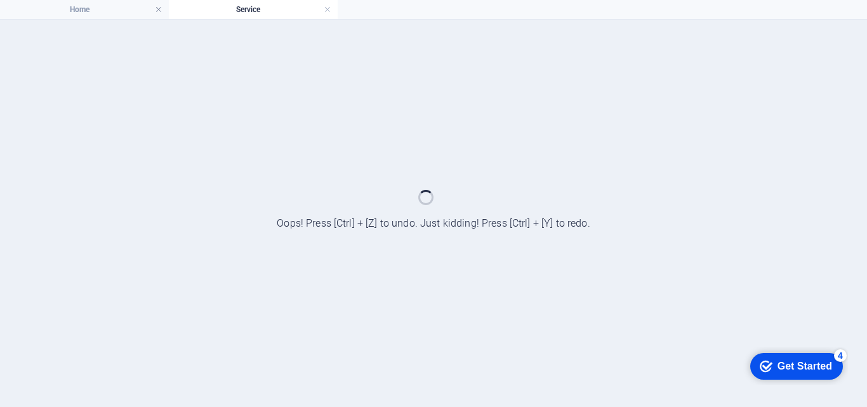
scroll to position [0, 0]
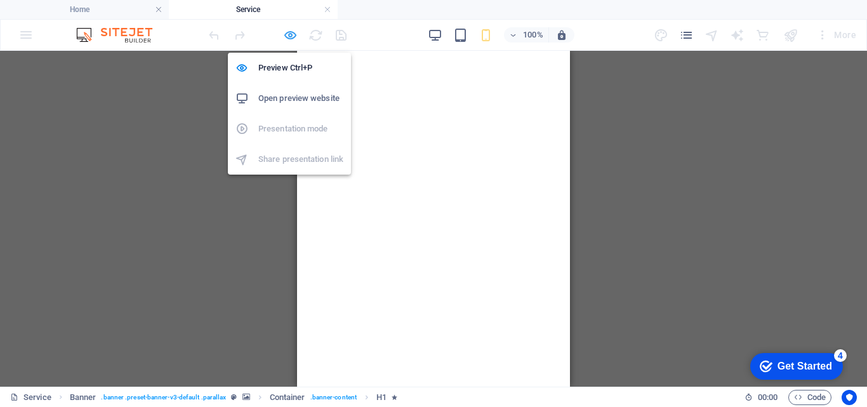
click at [292, 40] on icon "button" at bounding box center [290, 35] width 15 height 15
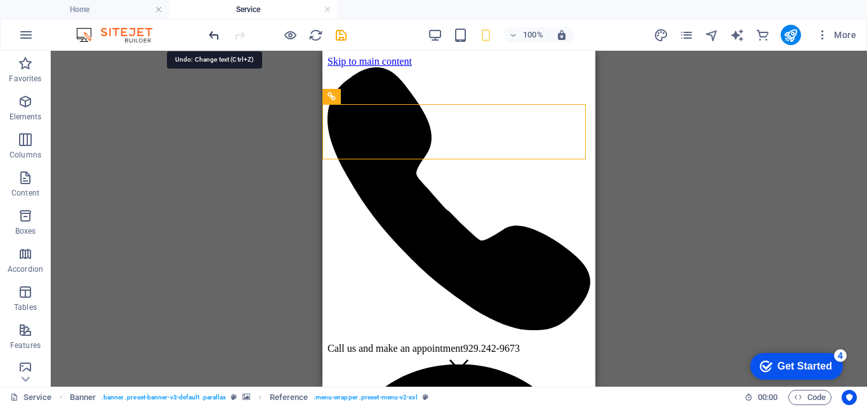
click at [216, 38] on icon "undo" at bounding box center [214, 35] width 15 height 15
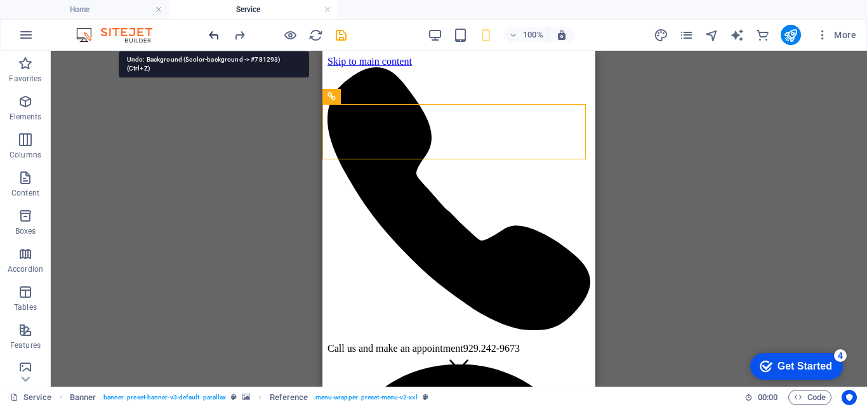
click at [217, 39] on icon "undo" at bounding box center [214, 35] width 15 height 15
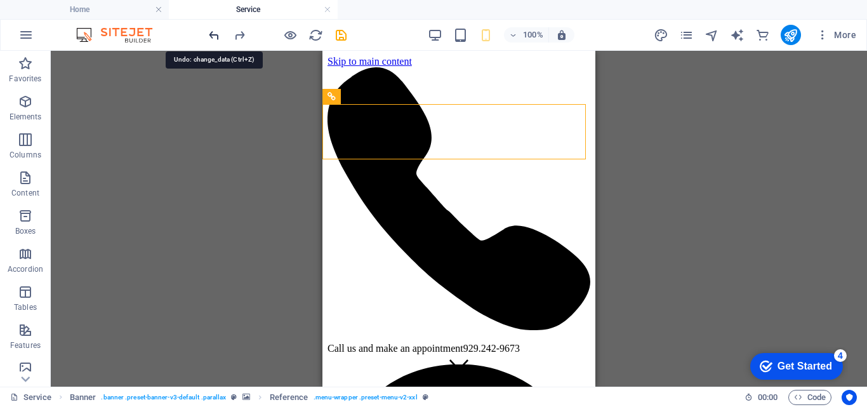
click at [217, 39] on icon "undo" at bounding box center [214, 35] width 15 height 15
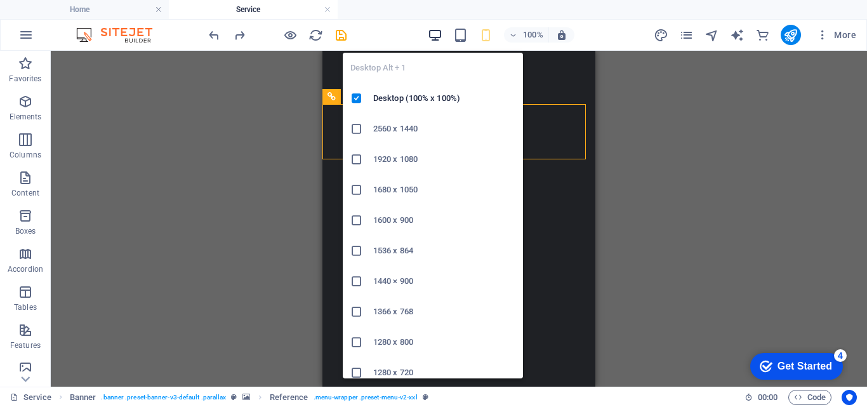
click at [434, 39] on icon "button" at bounding box center [435, 35] width 15 height 15
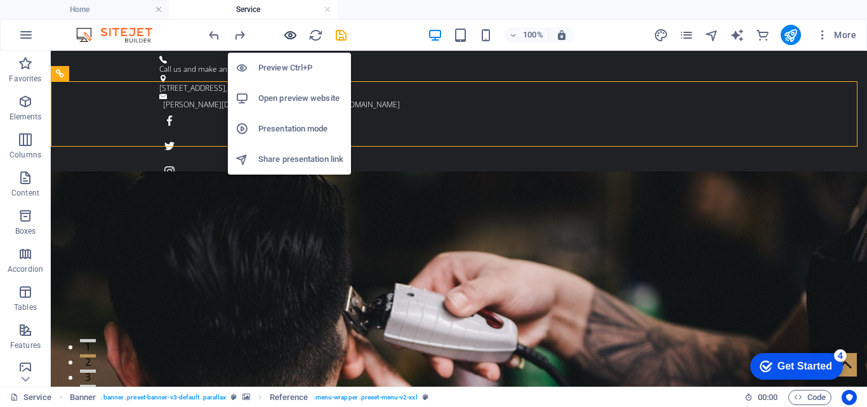
click at [291, 40] on icon "button" at bounding box center [290, 35] width 15 height 15
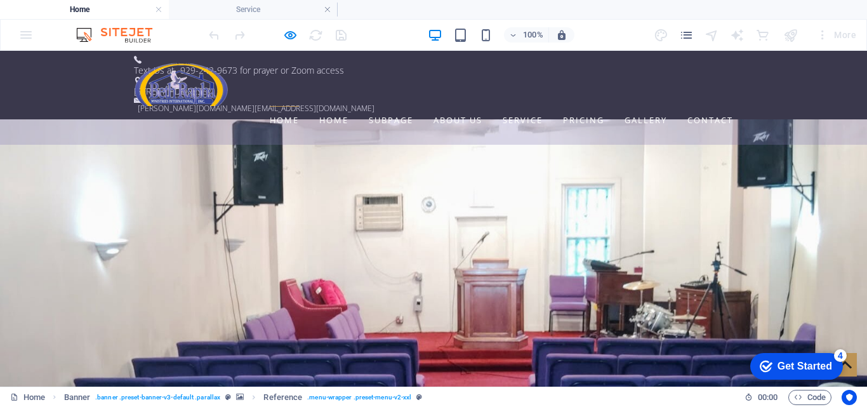
scroll to position [1360, 0]
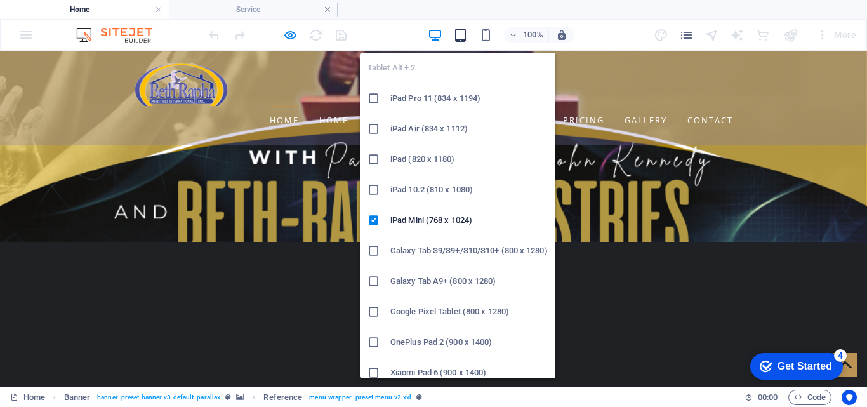
click at [460, 39] on icon "button" at bounding box center [460, 35] width 15 height 15
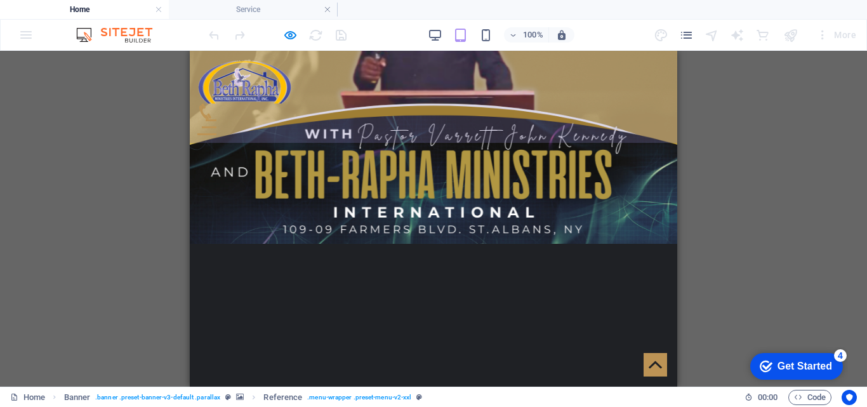
scroll to position [1430, 0]
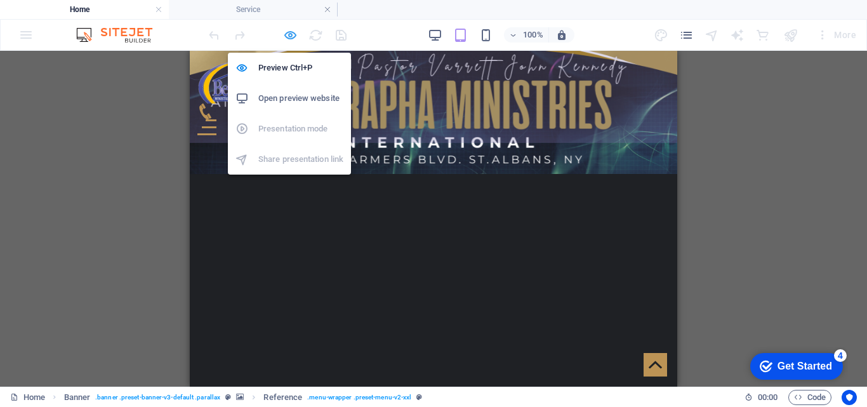
click at [291, 39] on icon "button" at bounding box center [290, 35] width 15 height 15
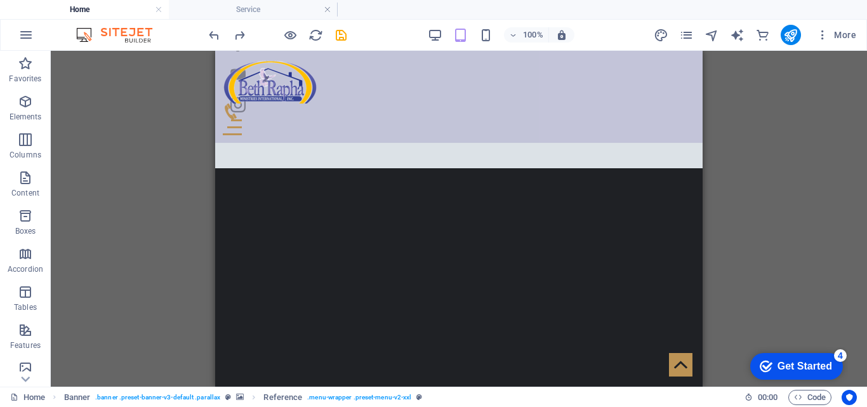
scroll to position [1128, 0]
